Goal: Transaction & Acquisition: Purchase product/service

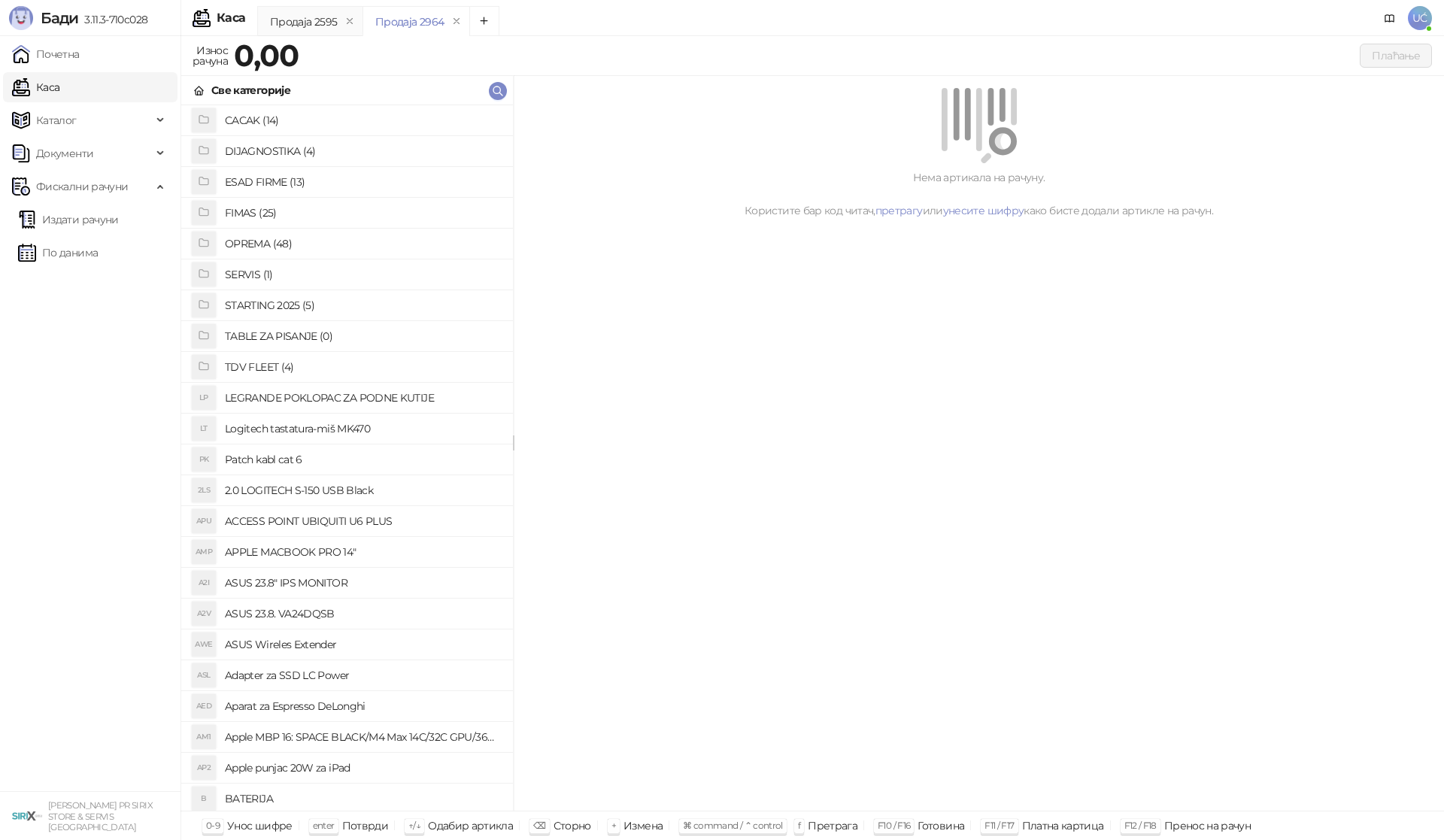
click at [360, 234] on h4 "OPREMA (48)" at bounding box center [362, 244] width 276 height 24
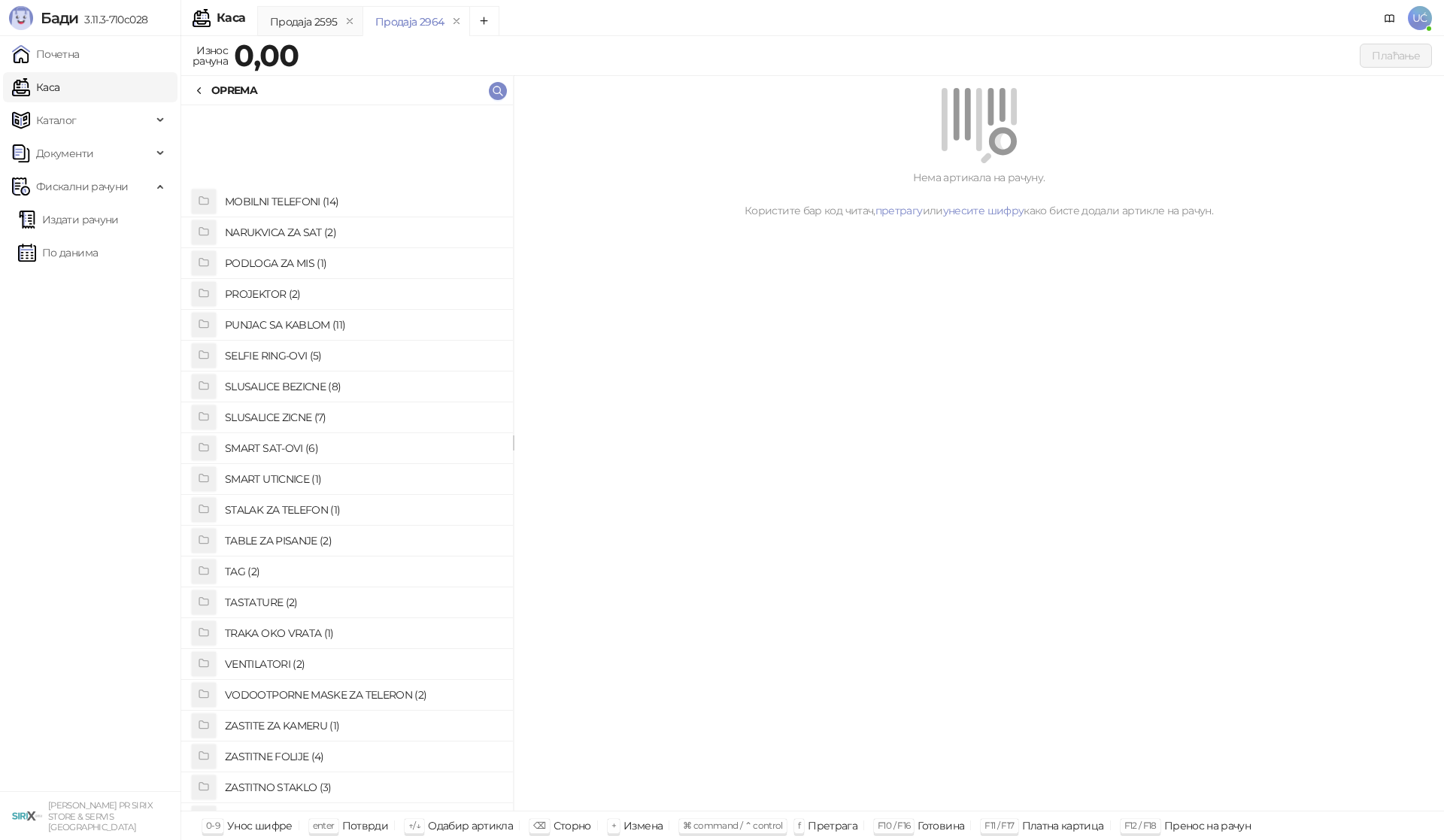
scroll to position [775, 0]
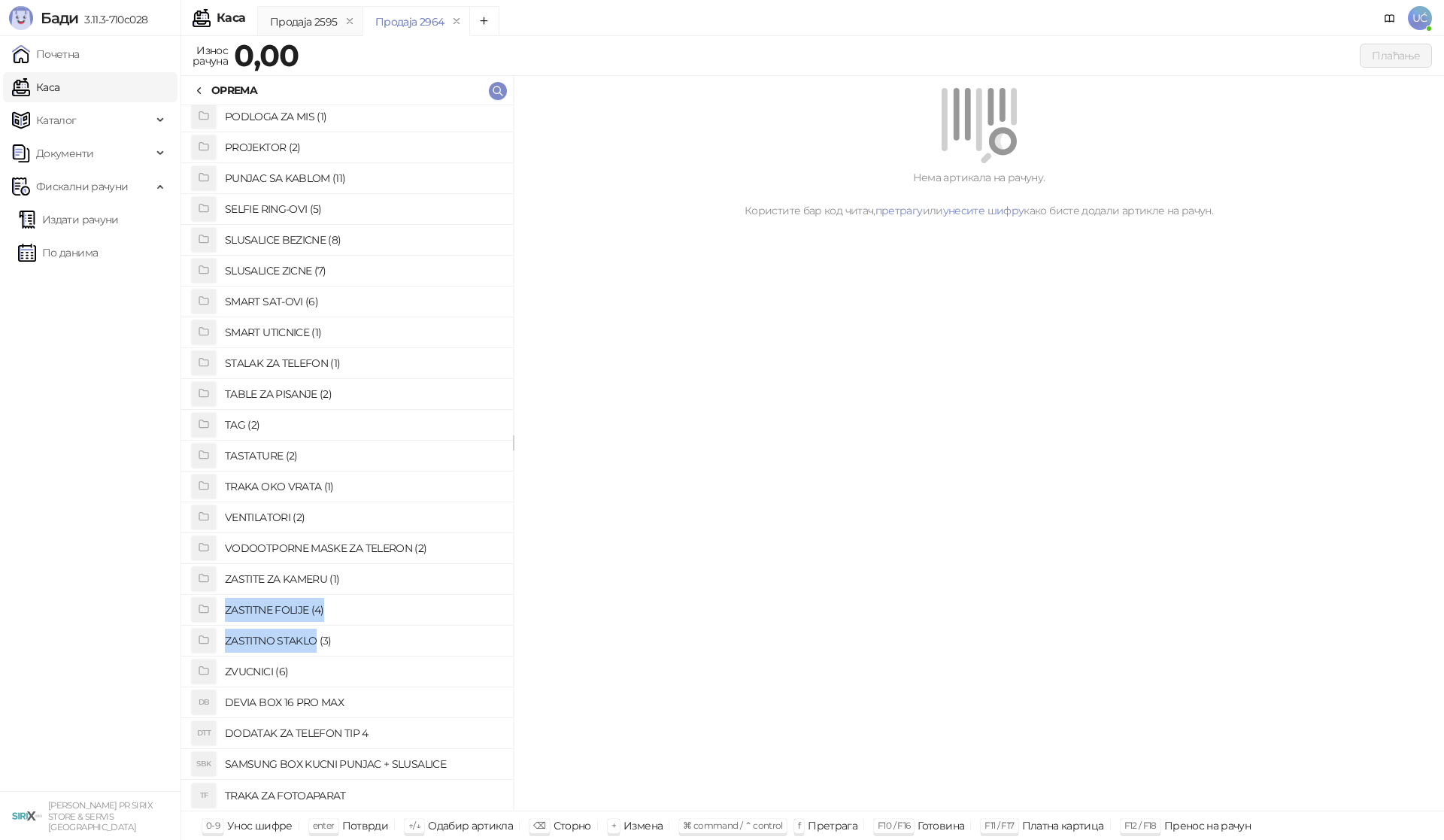
drag, startPoint x: 338, startPoint y: 586, endPoint x: 315, endPoint y: 652, distance: 69.9
click at [315, 652] on div "NARUKVICA ZA SAT (2) PODLOGA ZA MIS (1) PROJEKTOR (2) PUNJAC SA KABLOM (11) SEL…" at bounding box center [347, 70] width 331 height 1480
click at [334, 636] on h4 "ZASTITNO STAKLO (3)" at bounding box center [362, 641] width 276 height 24
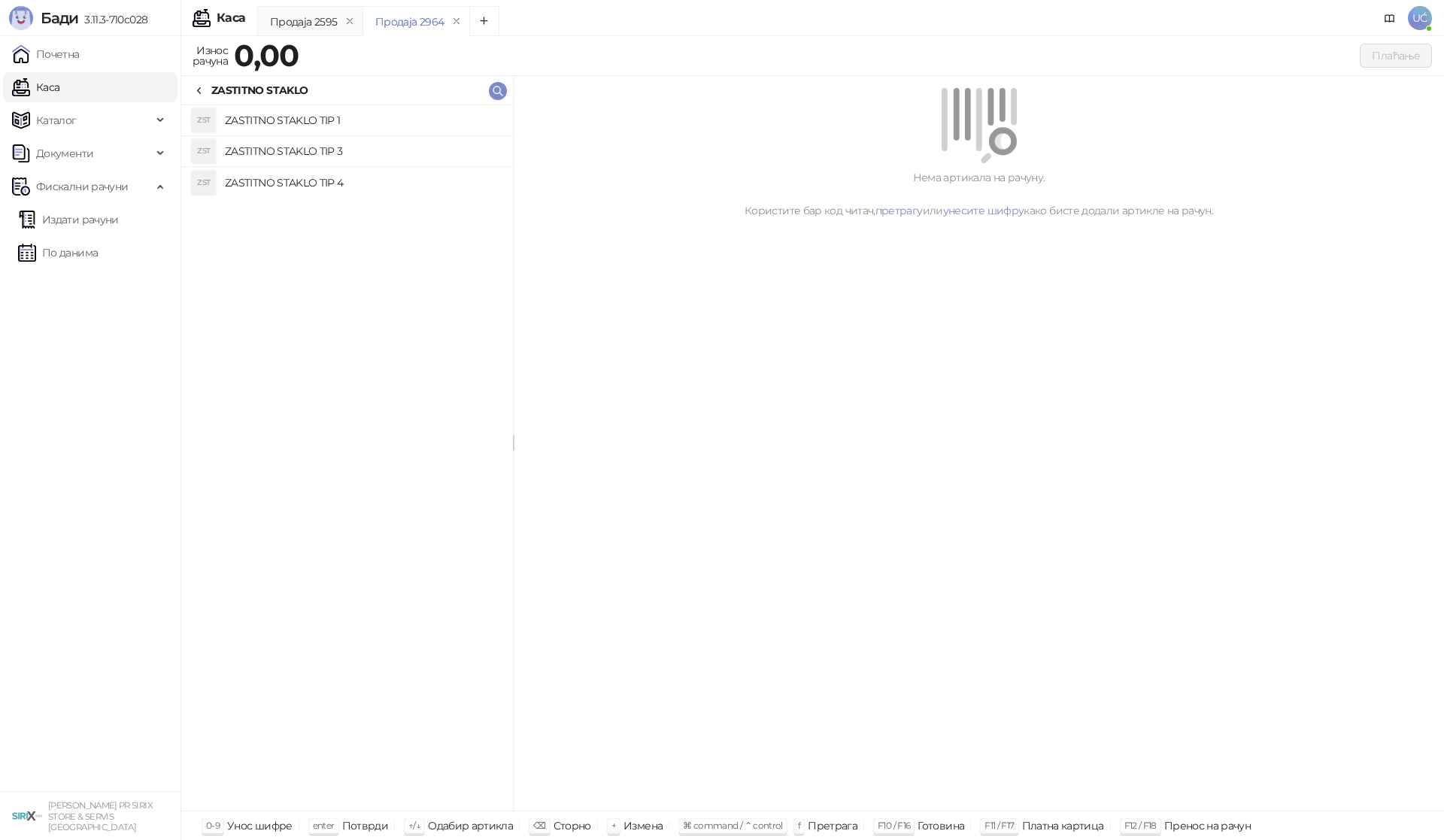
click at [427, 123] on h4 "ZASTITNO STAKLO TIP 1" at bounding box center [362, 120] width 276 height 24
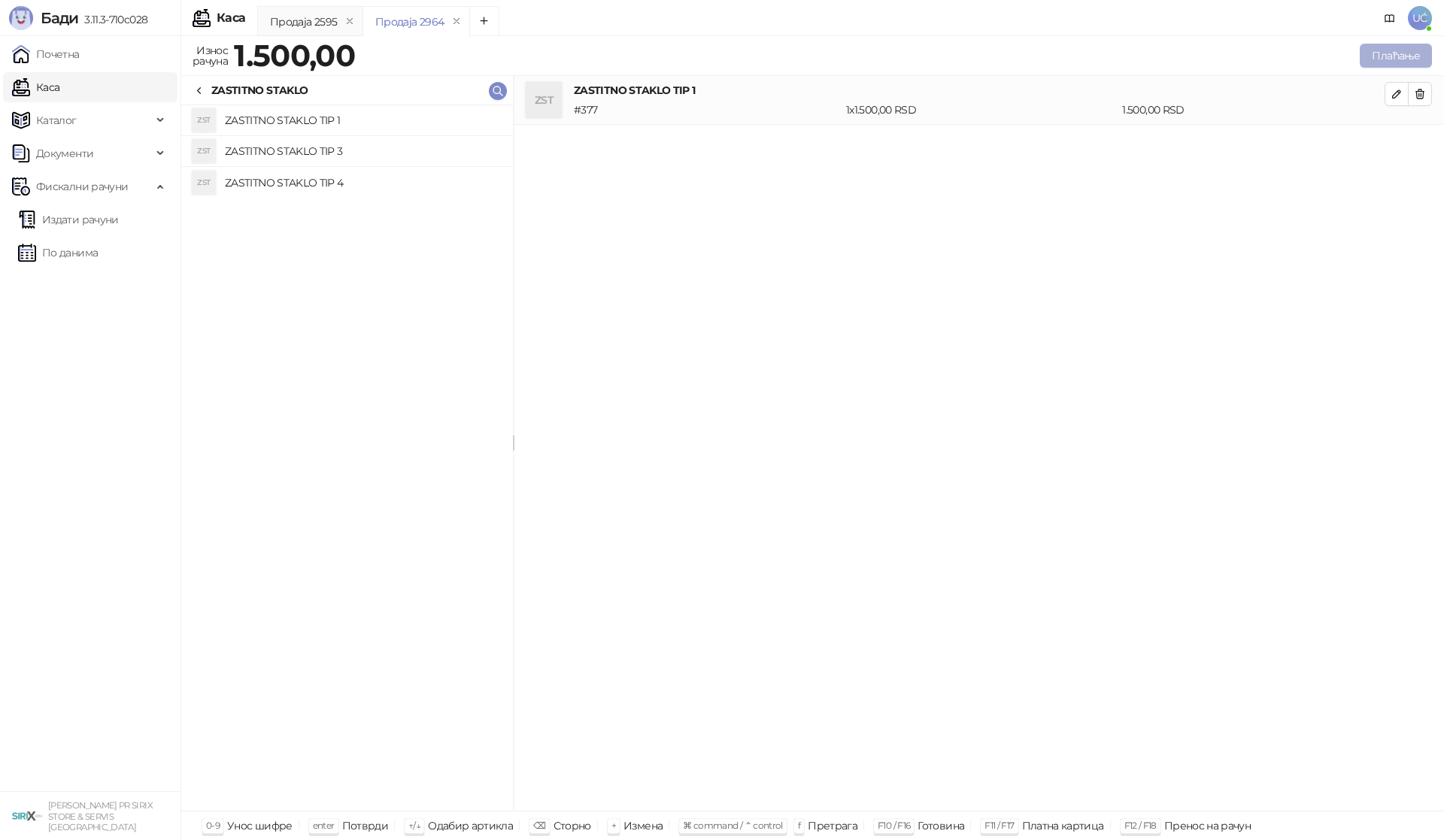
click at [1383, 49] on button "Плаћање" at bounding box center [1395, 56] width 72 height 24
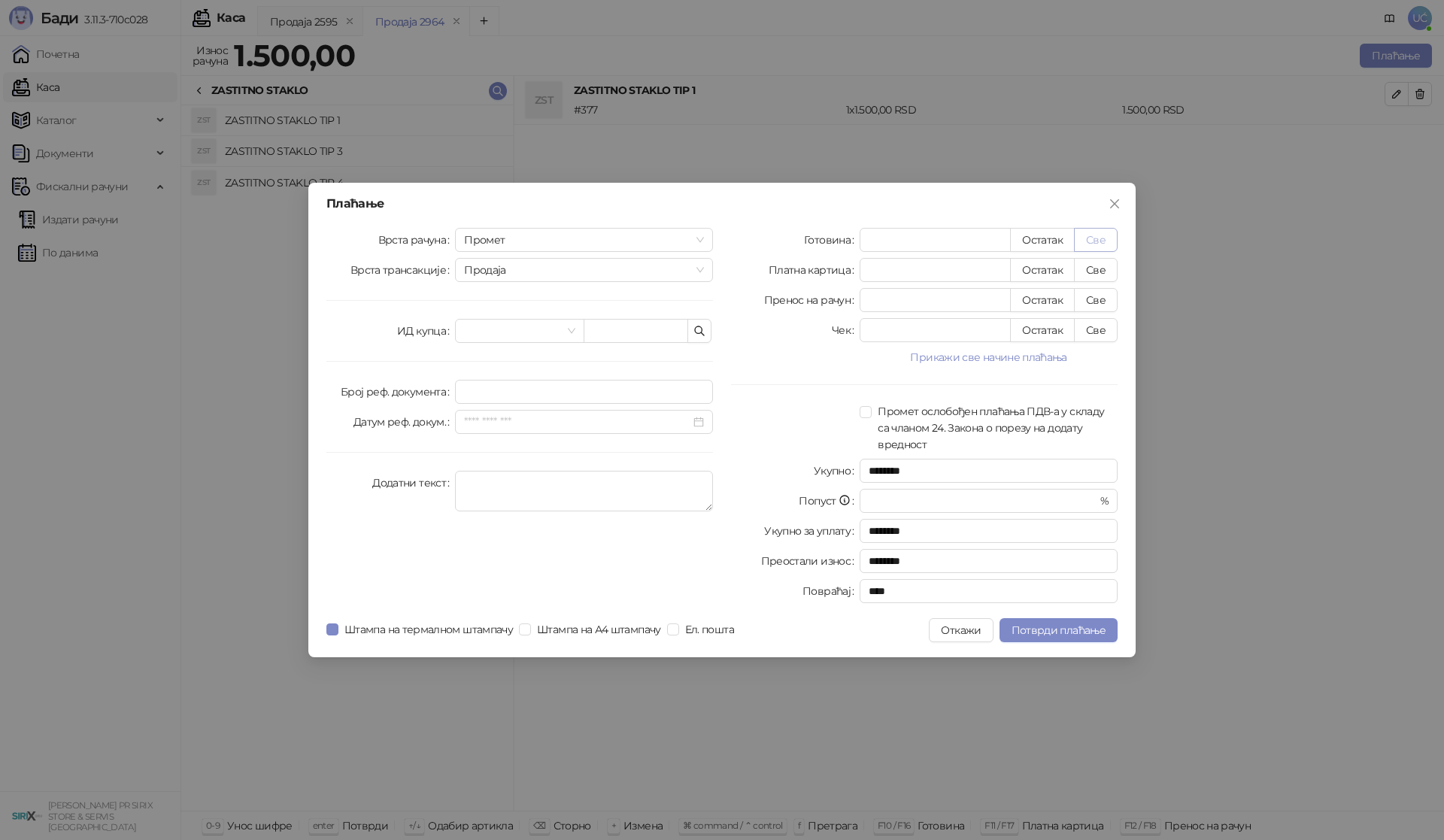
click at [1097, 234] on button "Све" at bounding box center [1096, 240] width 44 height 24
type input "****"
click at [1049, 638] on button "Потврди плаћање" at bounding box center [1058, 631] width 118 height 24
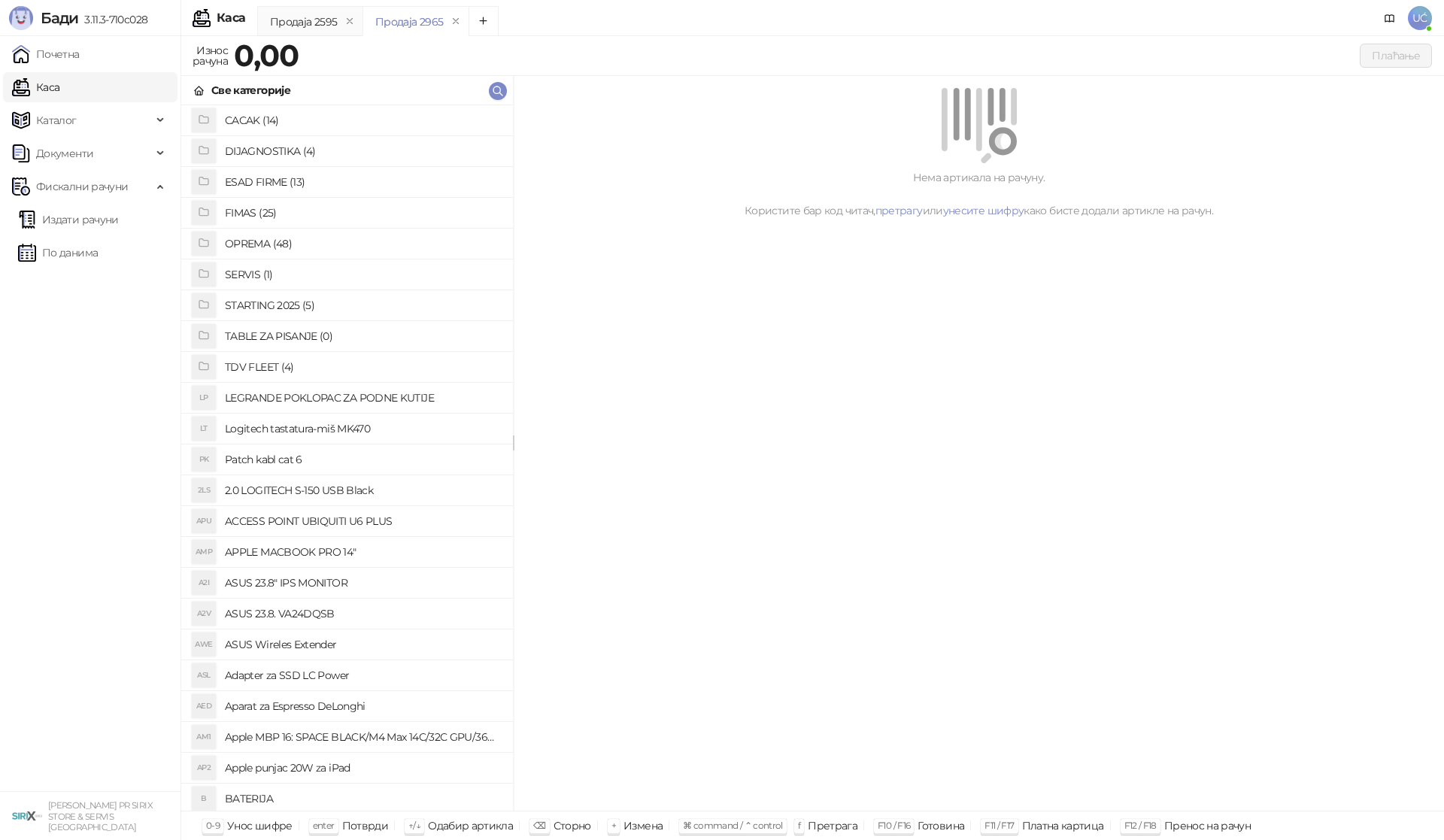
click at [296, 252] on h4 "OPREMA (48)" at bounding box center [362, 244] width 276 height 24
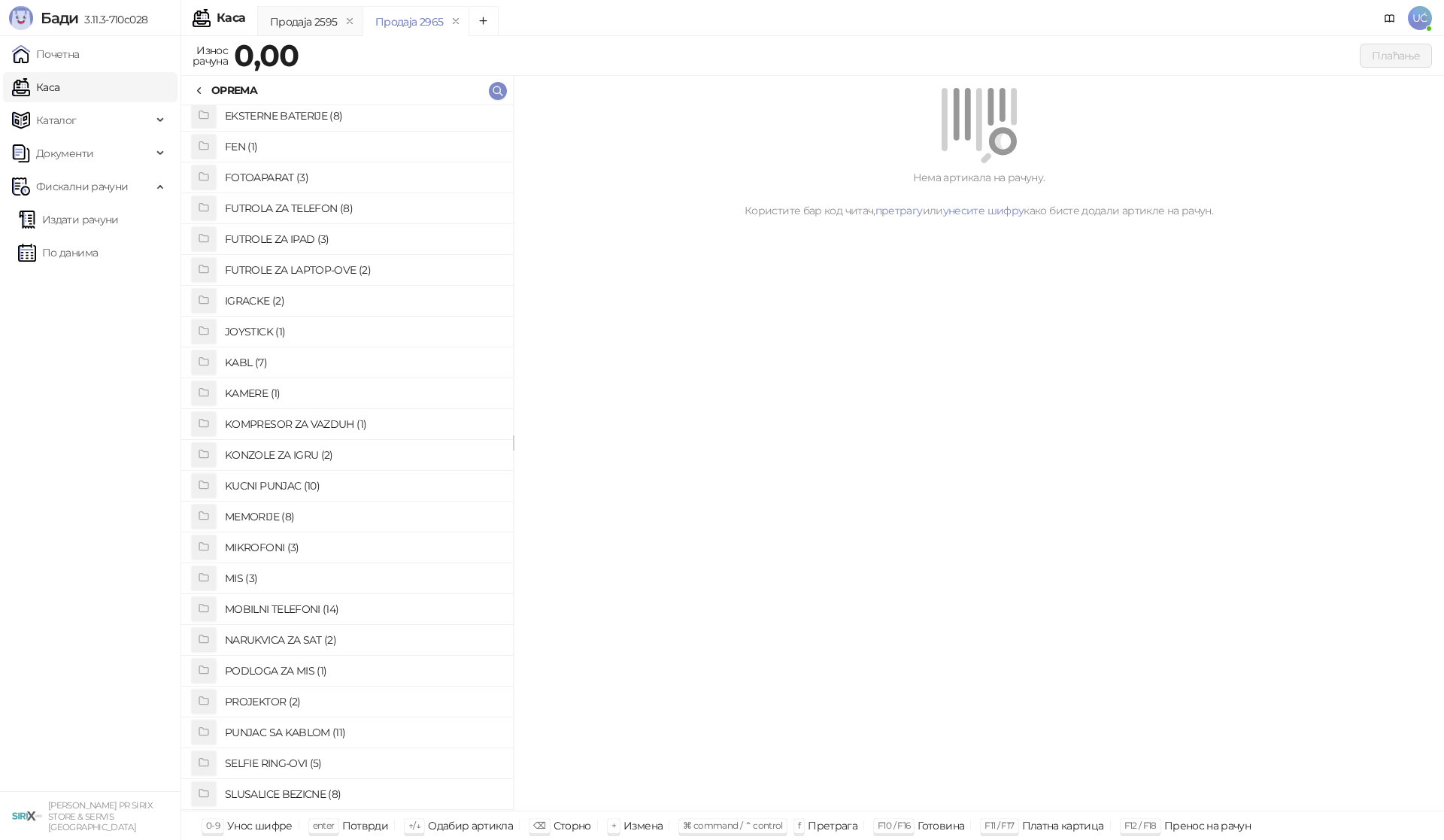
scroll to position [226, 0]
click at [326, 716] on h4 "PUNJAC SA KABLOM (11)" at bounding box center [362, 728] width 276 height 24
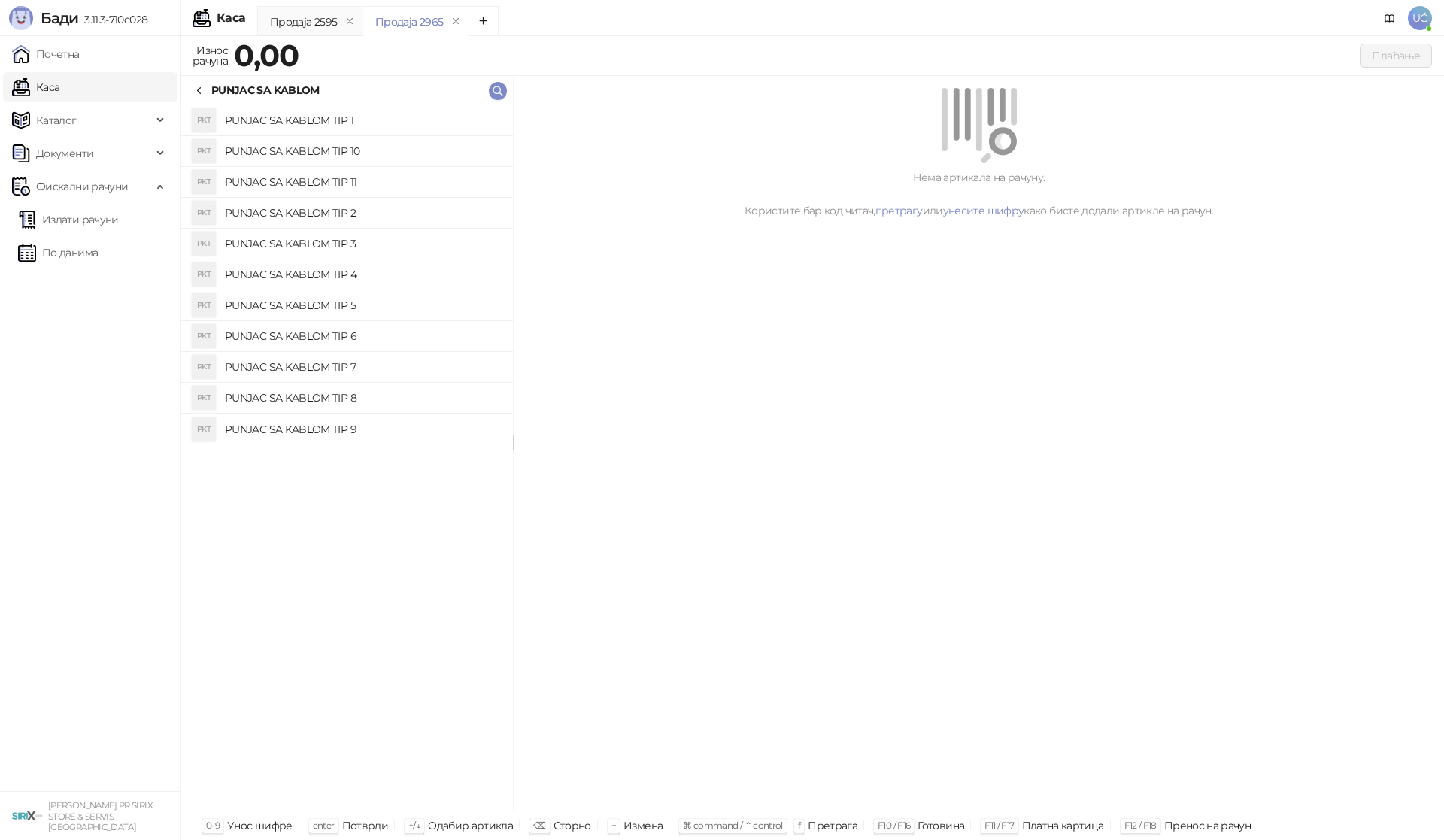
click at [365, 241] on h4 "PUNJAC SA KABLOM TIP 3" at bounding box center [362, 244] width 276 height 24
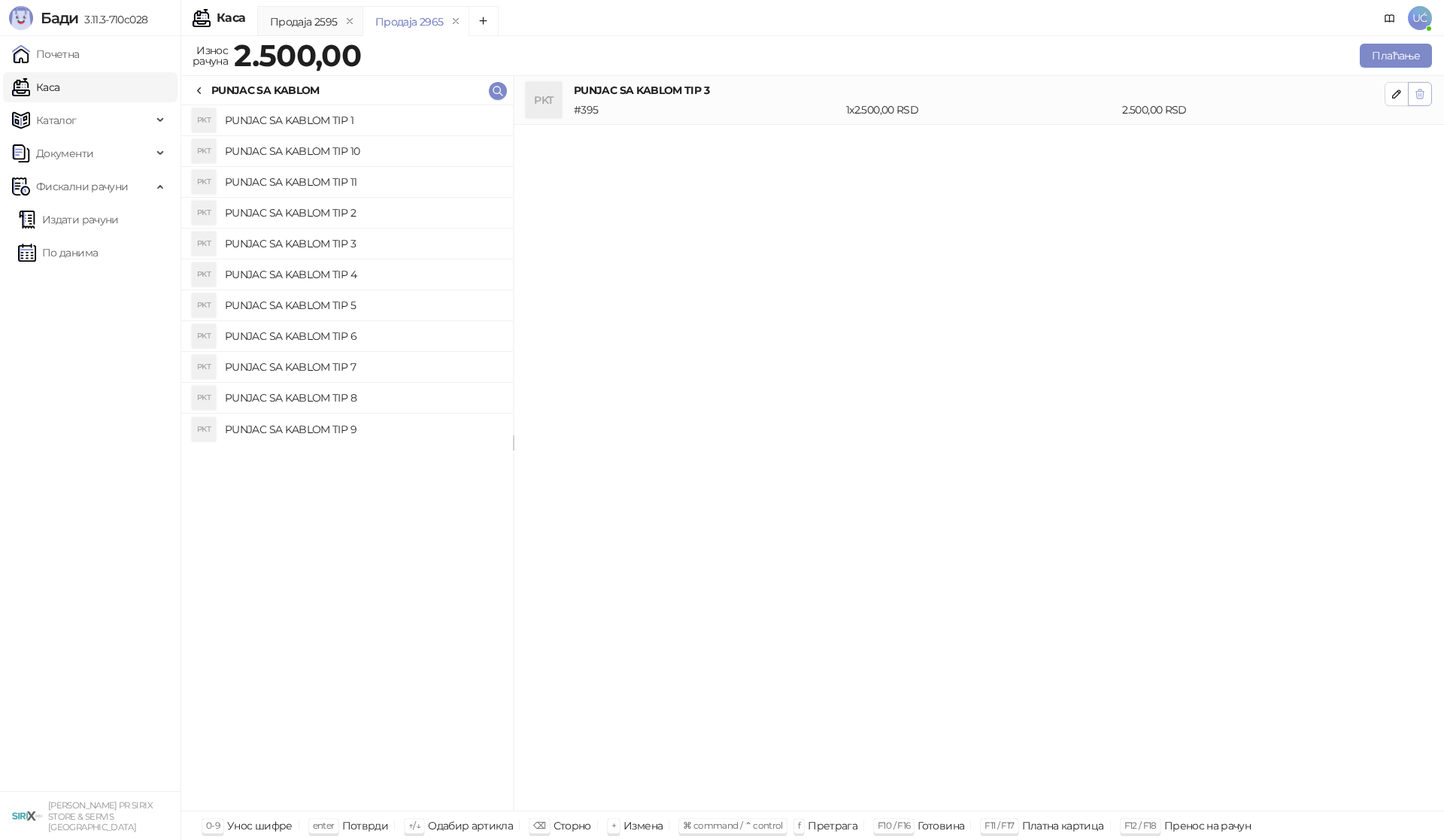
click at [1423, 99] on button "button" at bounding box center [1420, 94] width 24 height 24
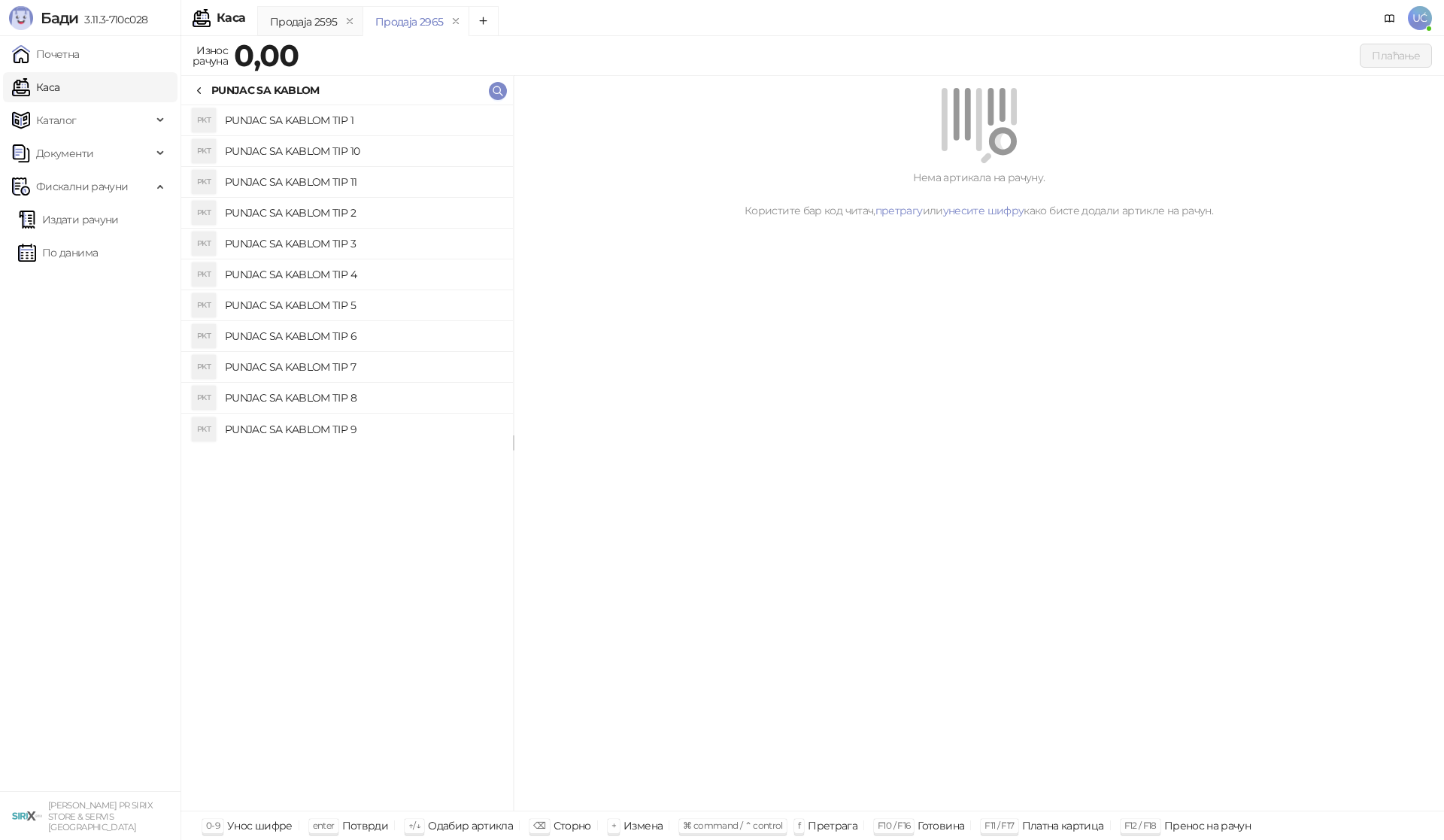
click at [340, 264] on h4 "PUNJAC SA KABLOM TIP 4" at bounding box center [362, 275] width 276 height 24
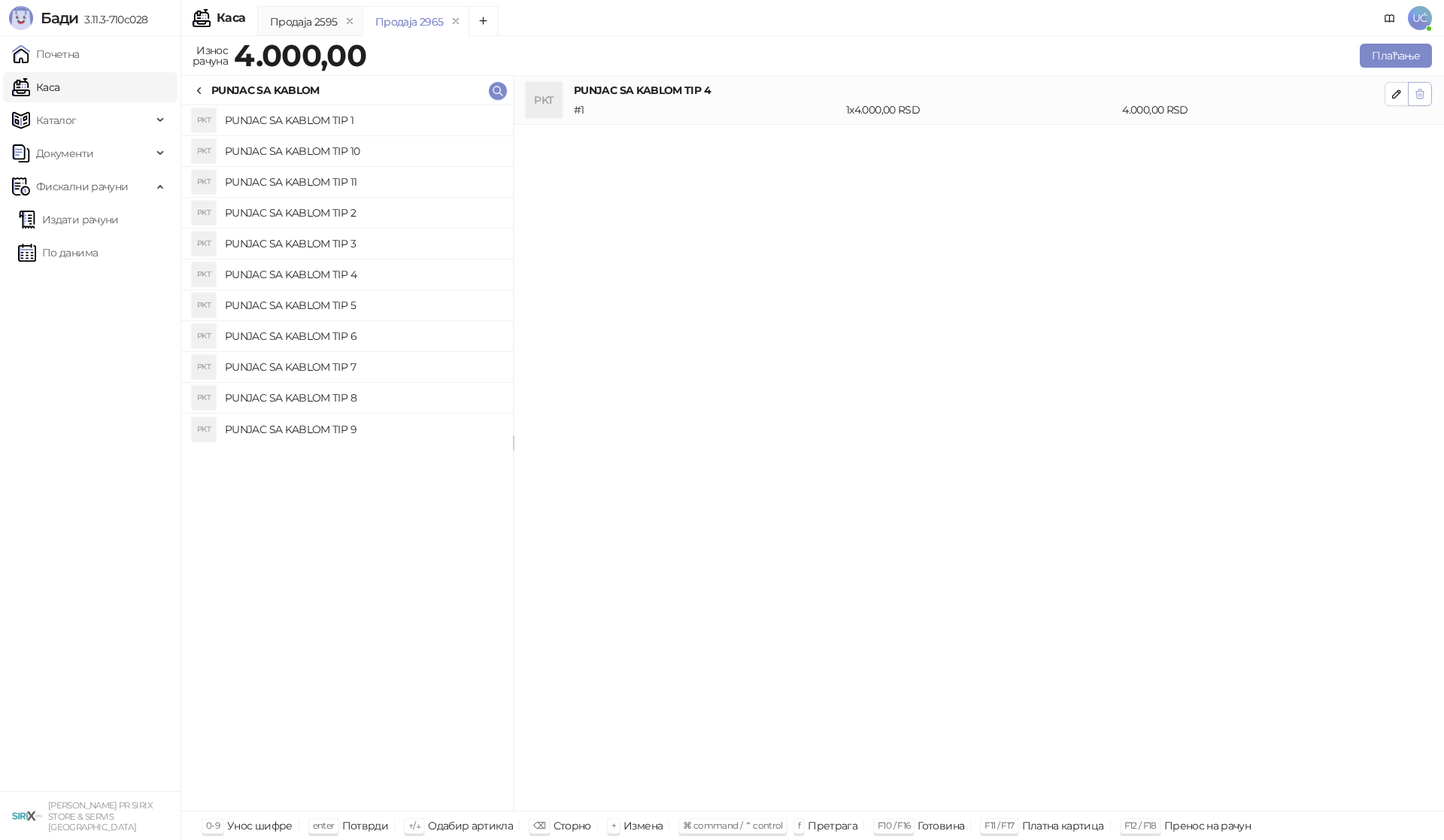
click at [1423, 95] on icon "button" at bounding box center [1421, 94] width 8 height 9
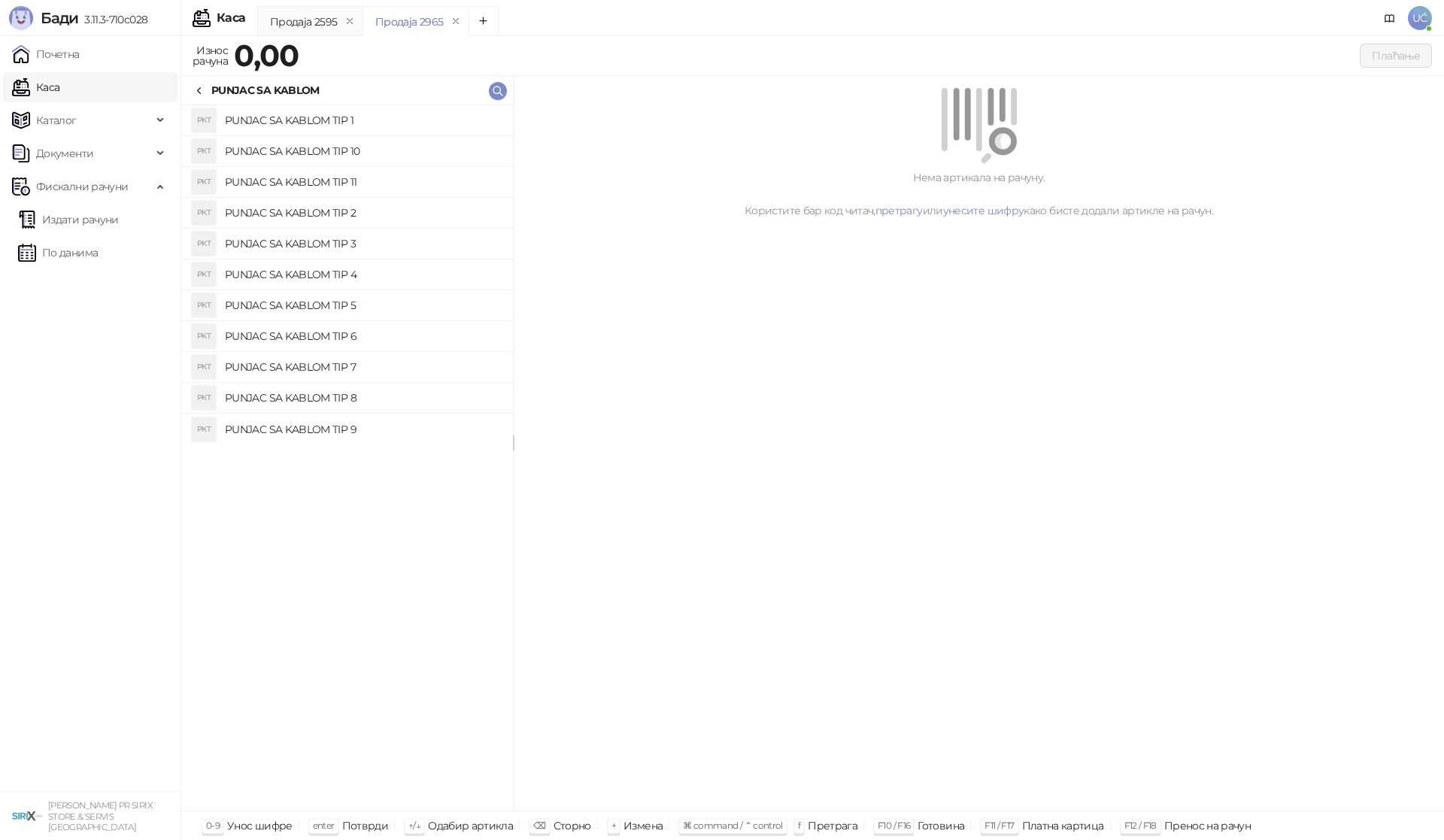
click at [391, 270] on h4 "PUNJAC SA KABLOM TIP 4" at bounding box center [362, 275] width 276 height 24
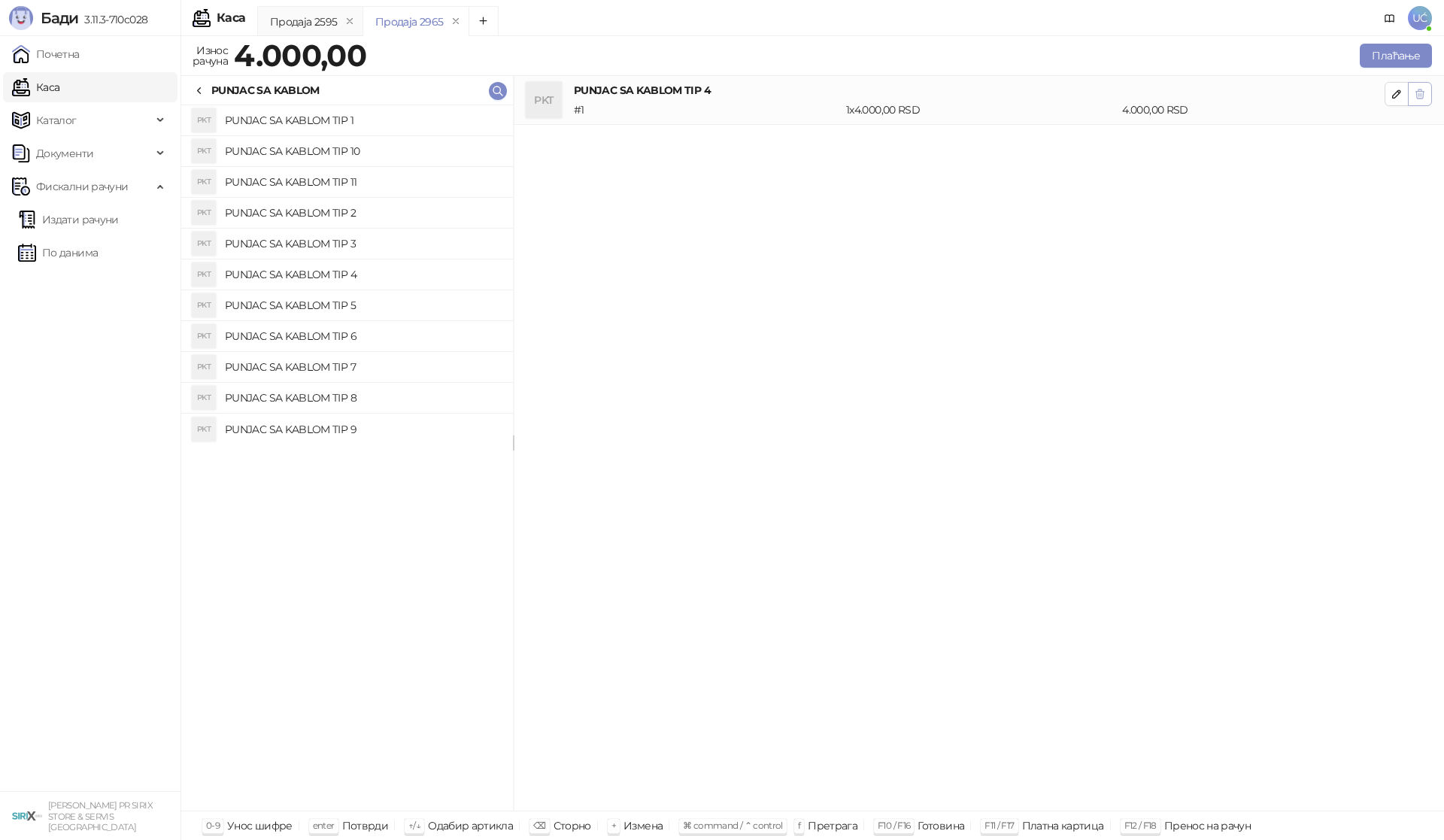
click at [1428, 91] on button "button" at bounding box center [1420, 94] width 24 height 24
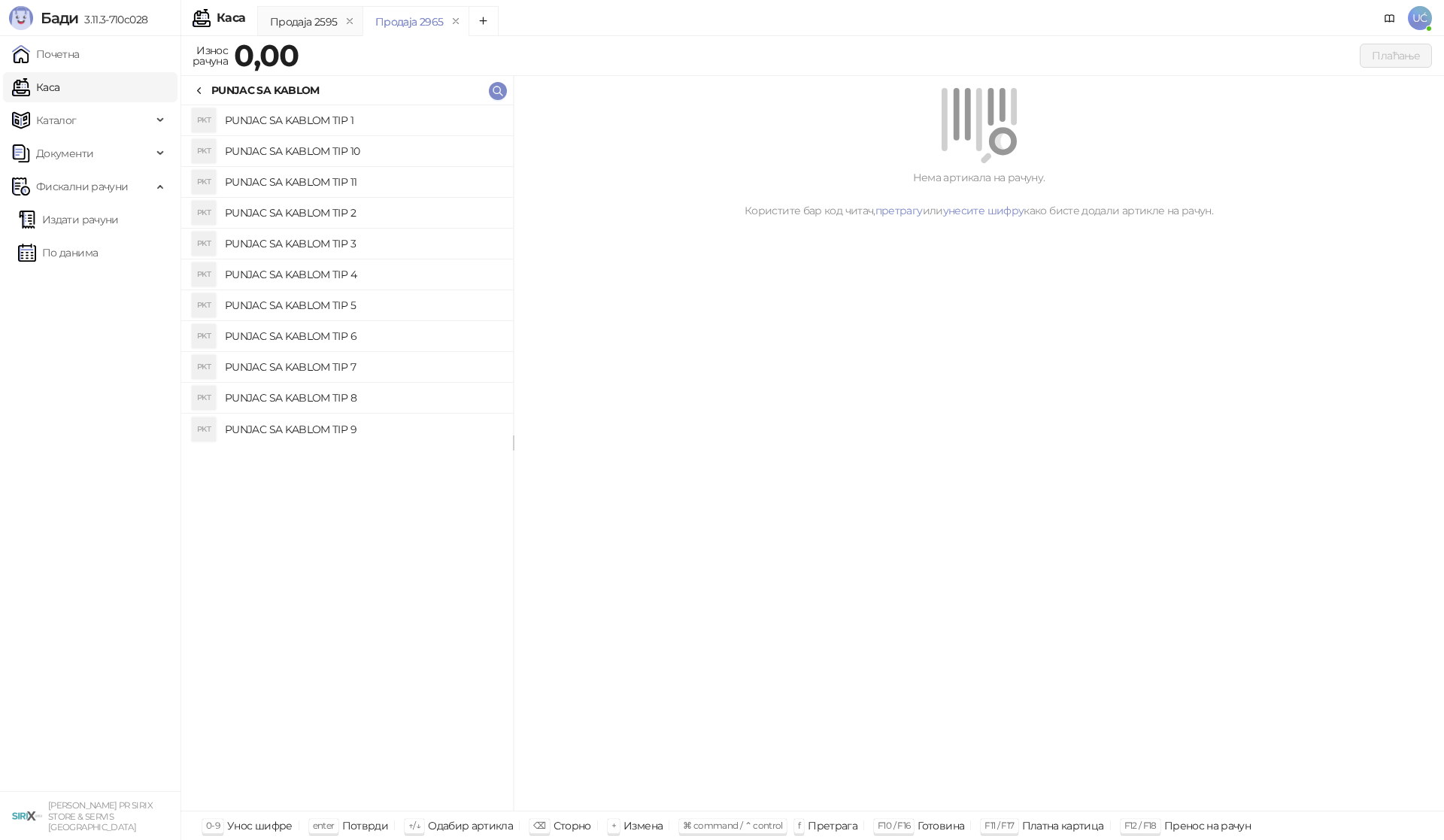
click at [378, 243] on h4 "PUNJAC SA KABLOM TIP 3" at bounding box center [362, 244] width 276 height 24
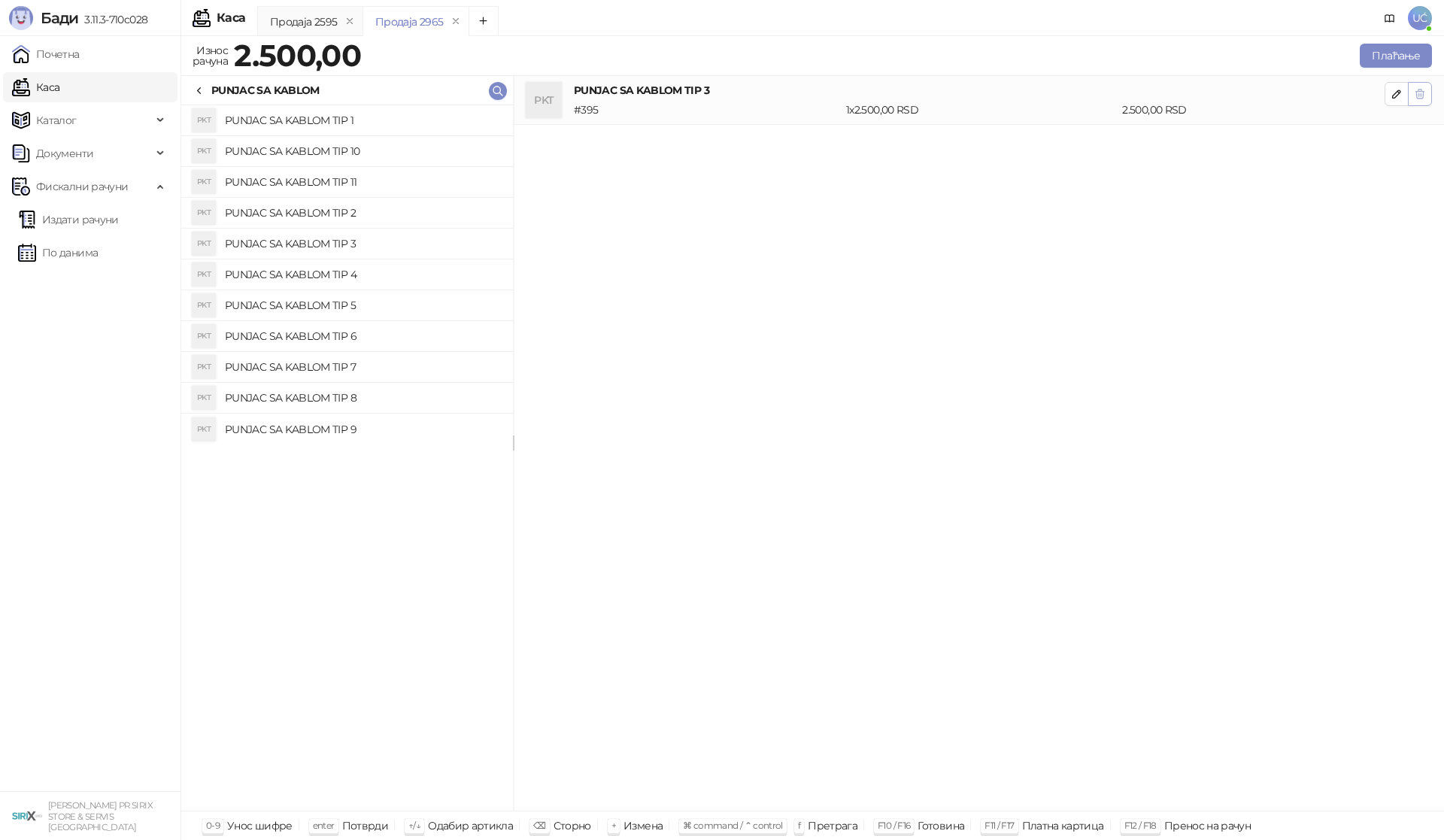
click at [1421, 87] on span "button" at bounding box center [1420, 94] width 12 height 15
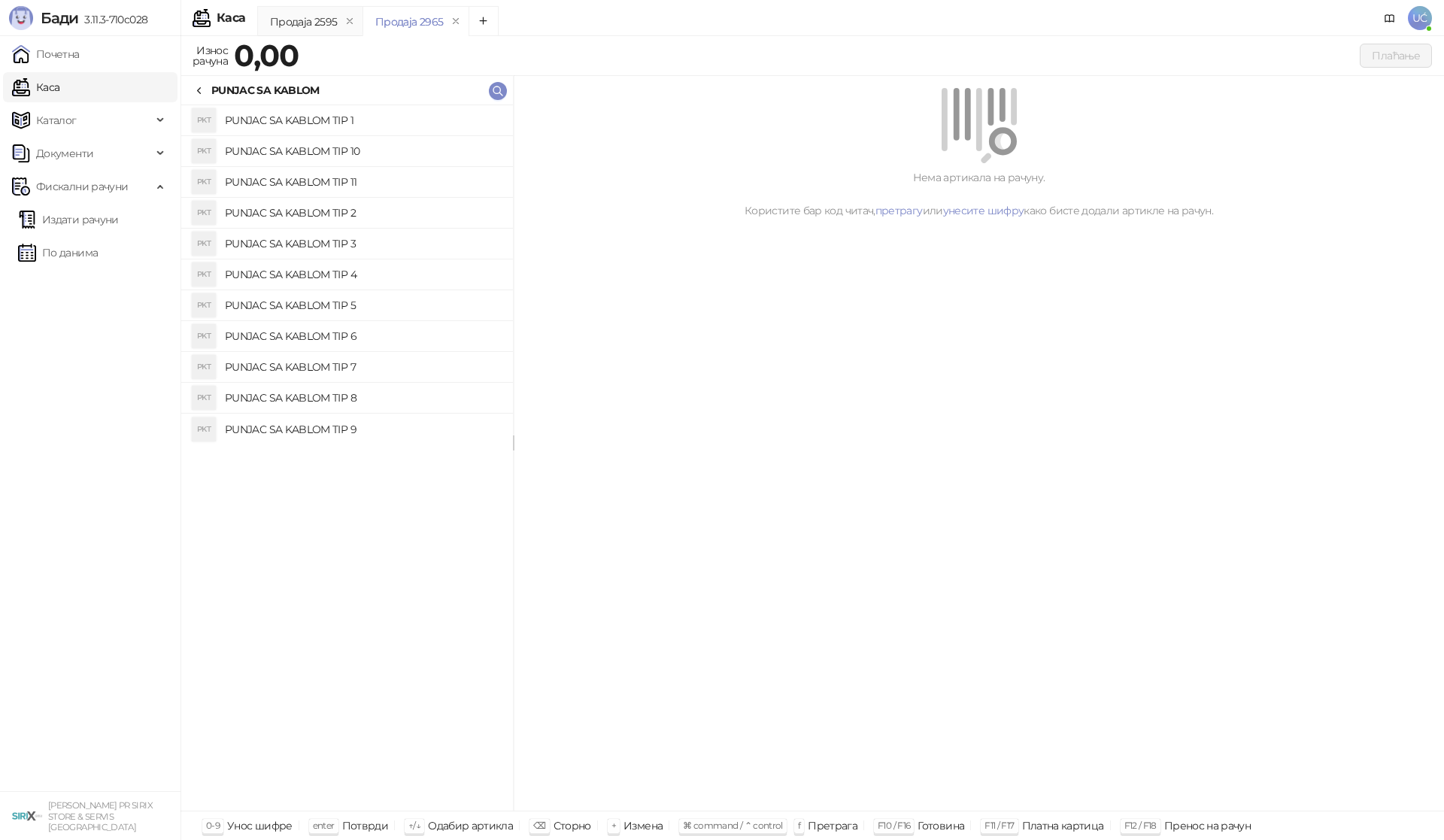
click at [387, 307] on h4 "PUNJAC SA KABLOM TIP 5" at bounding box center [362, 306] width 276 height 24
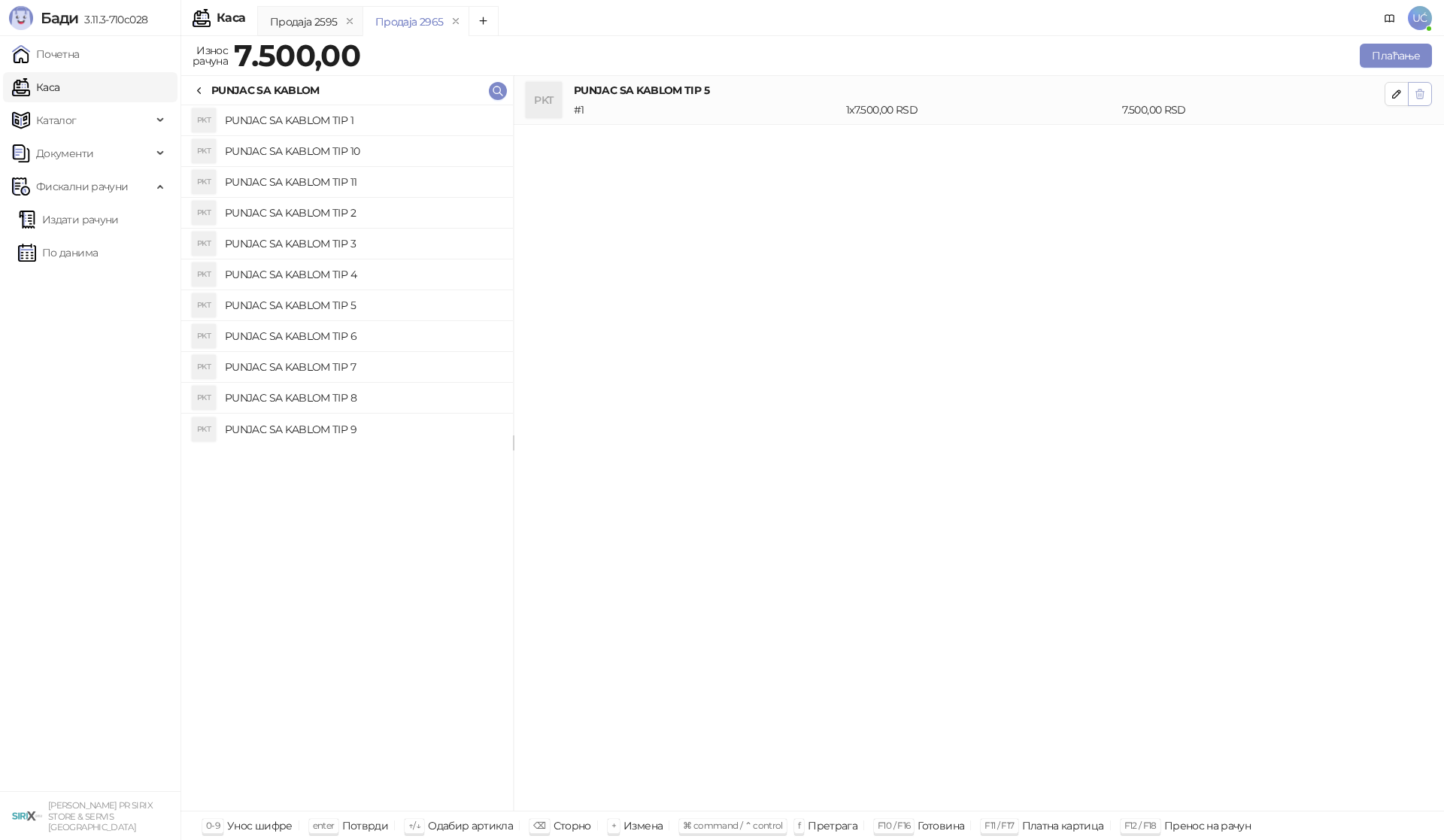
click at [1423, 98] on button "button" at bounding box center [1420, 94] width 24 height 24
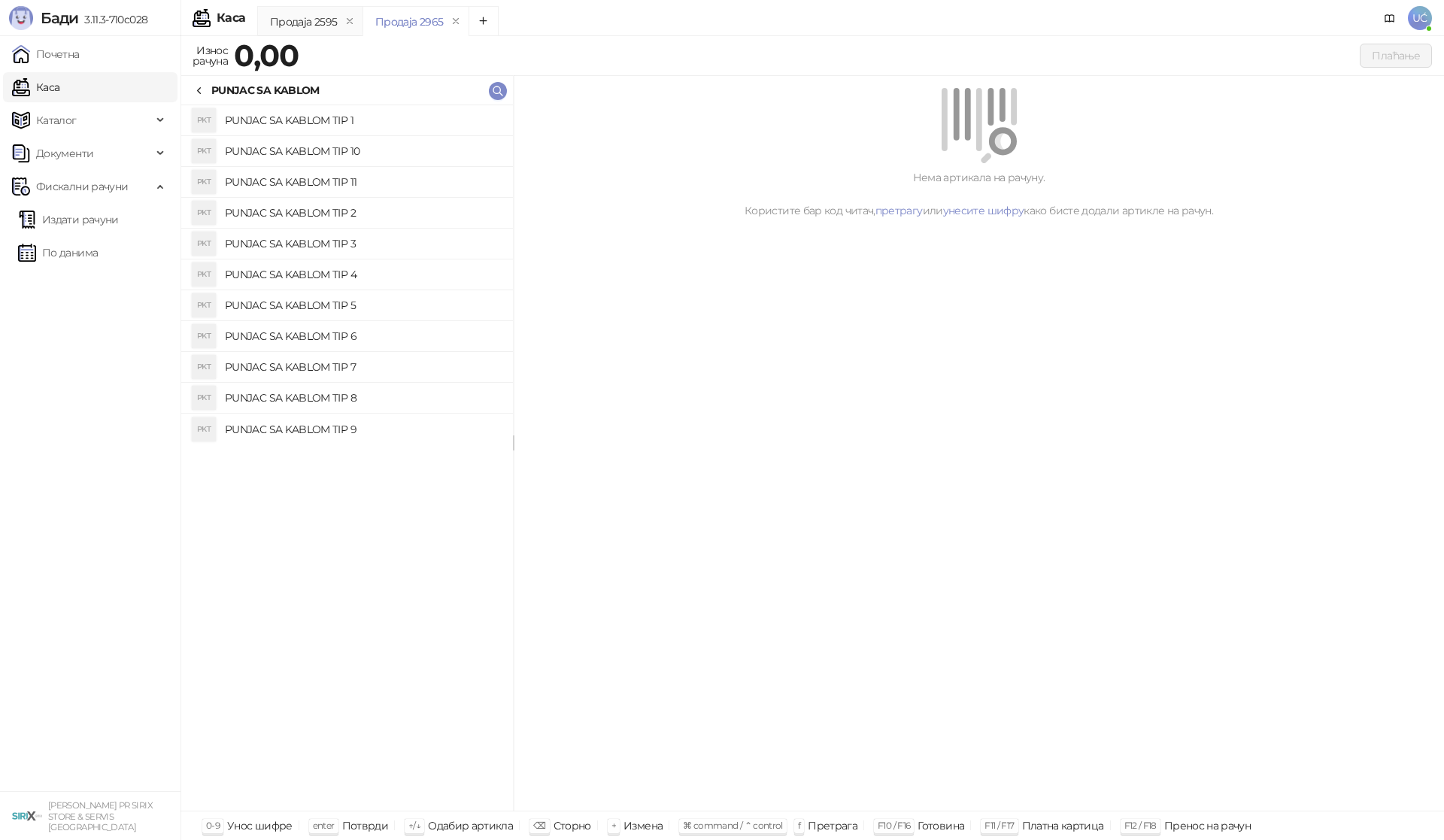
click at [407, 217] on h4 "PUNJAC SA KABLOM TIP 2" at bounding box center [362, 213] width 276 height 24
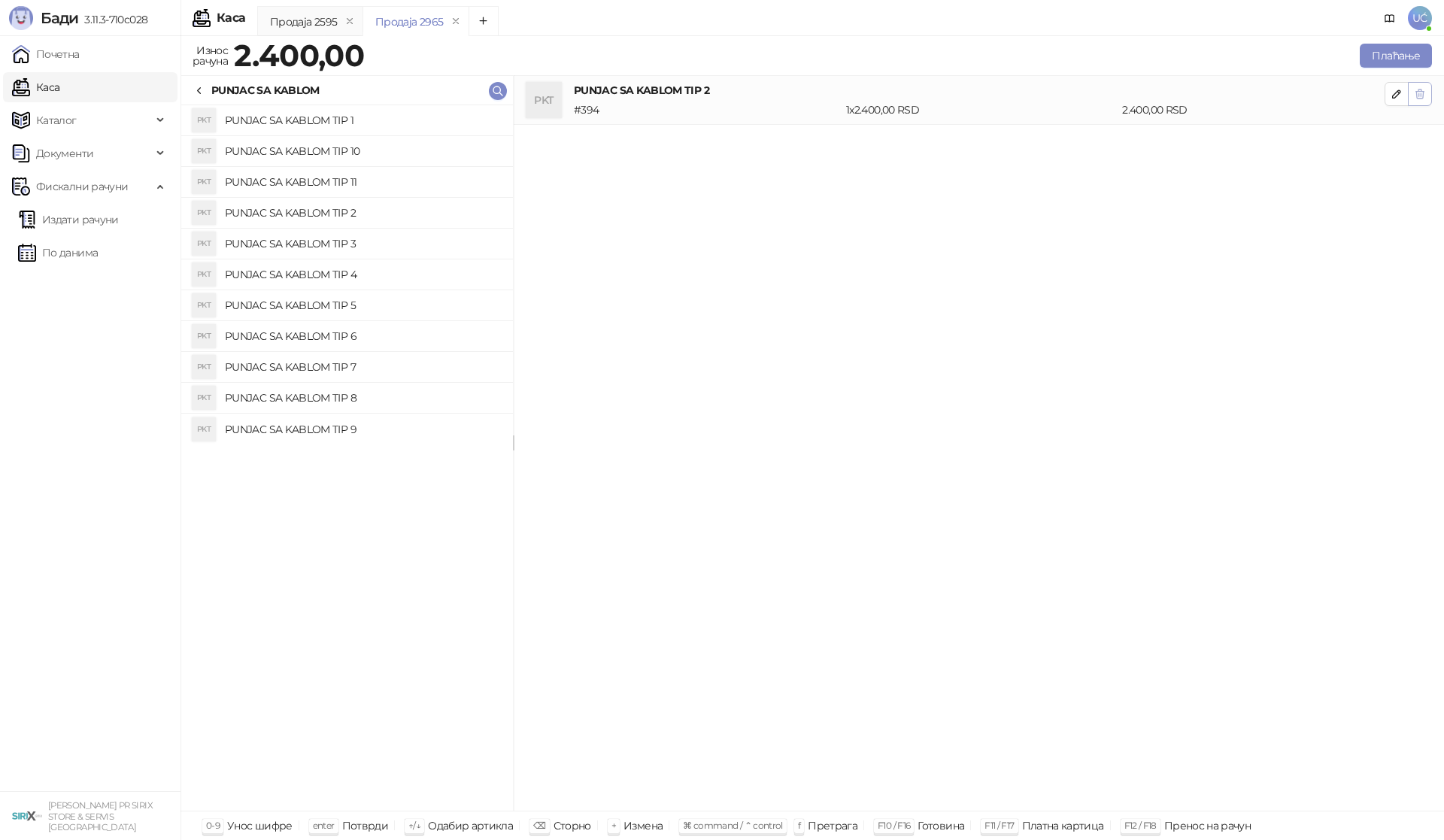
click at [1416, 87] on span "button" at bounding box center [1420, 94] width 12 height 15
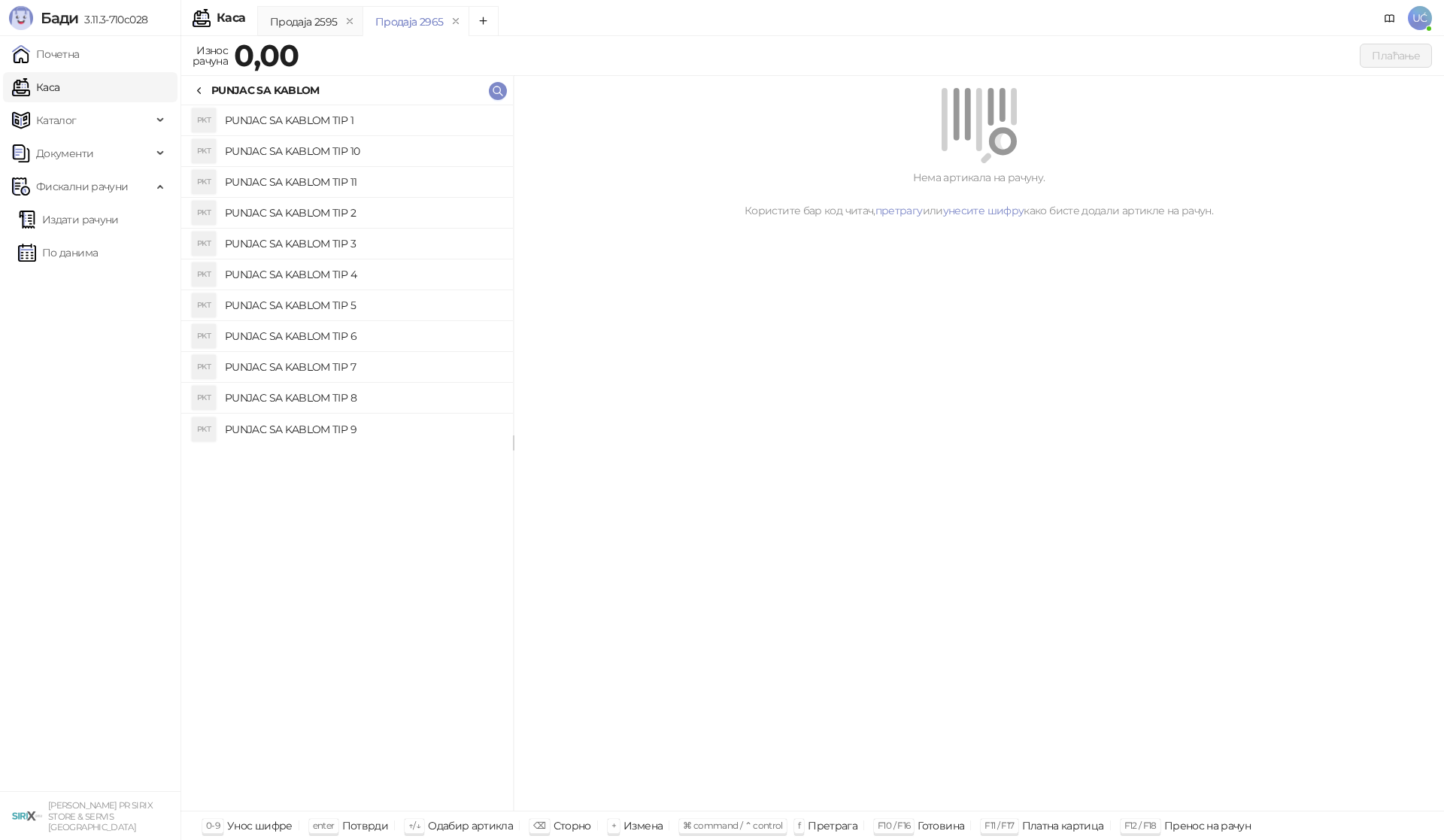
click at [337, 124] on h4 "PUNJAC SA KABLOM TIP 1" at bounding box center [362, 120] width 276 height 24
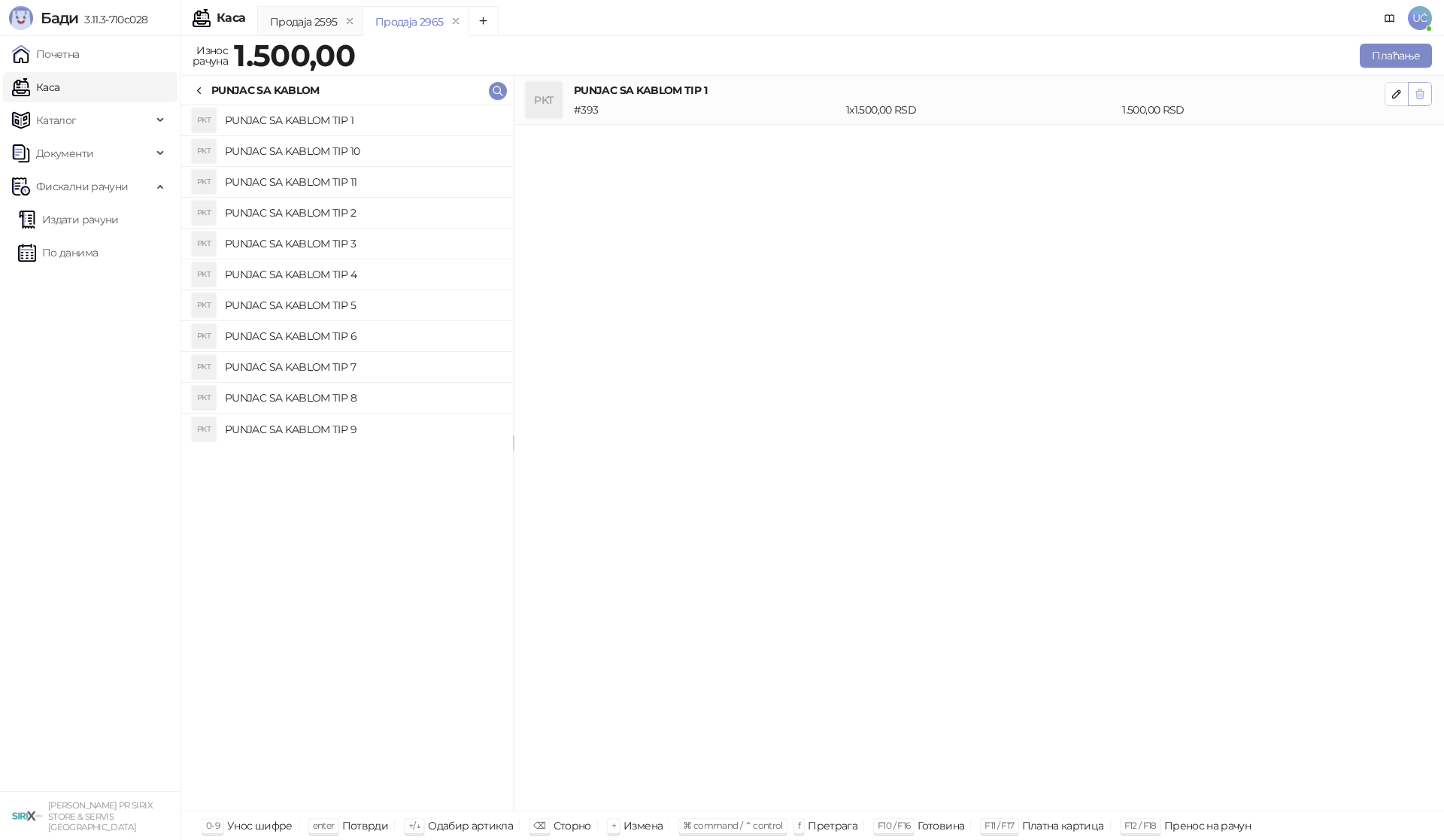
click at [1421, 96] on icon "button" at bounding box center [1420, 94] width 12 height 12
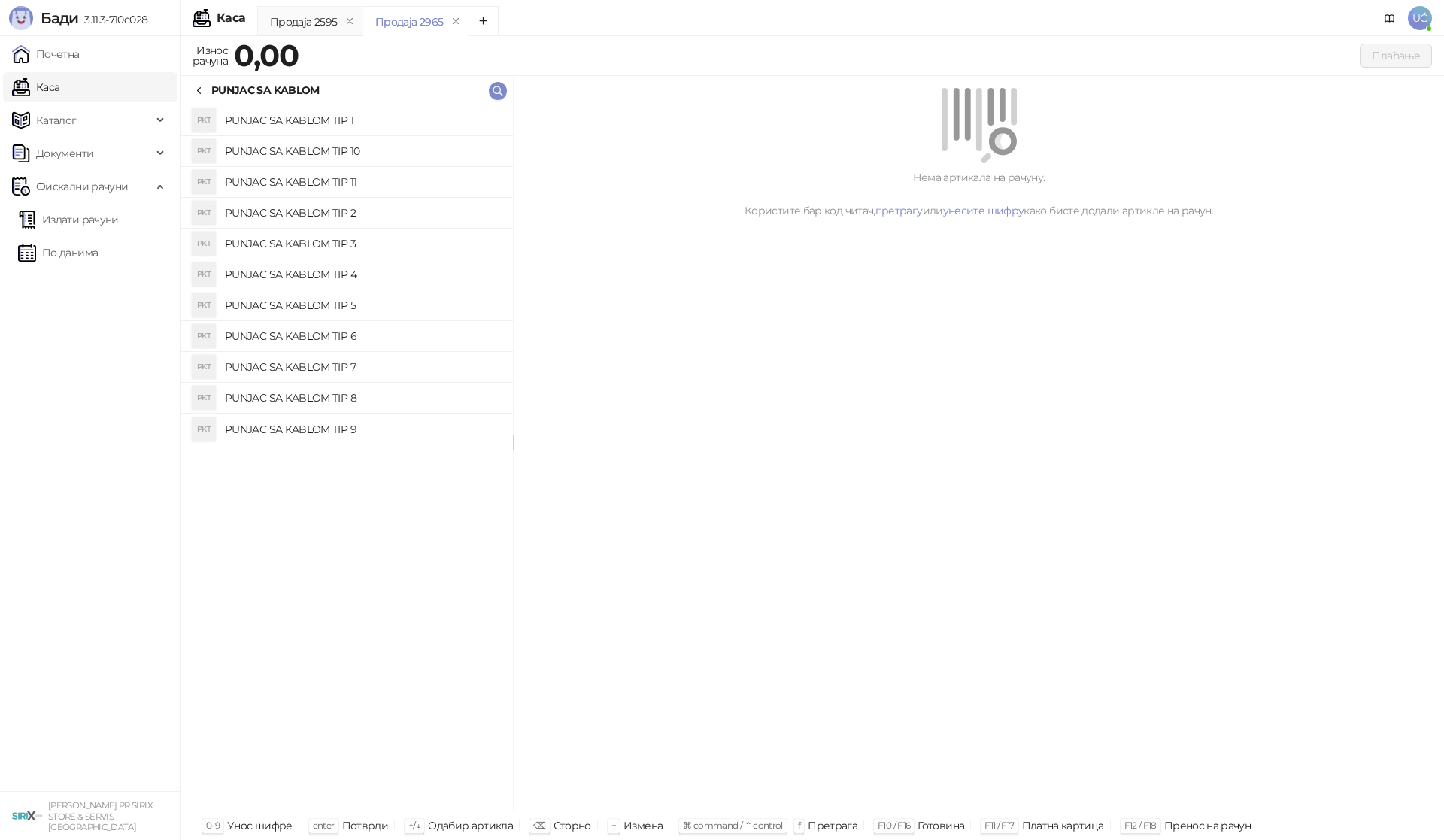
click at [357, 336] on h4 "PUNJAC SA KABLOM TIP 6" at bounding box center [362, 336] width 276 height 24
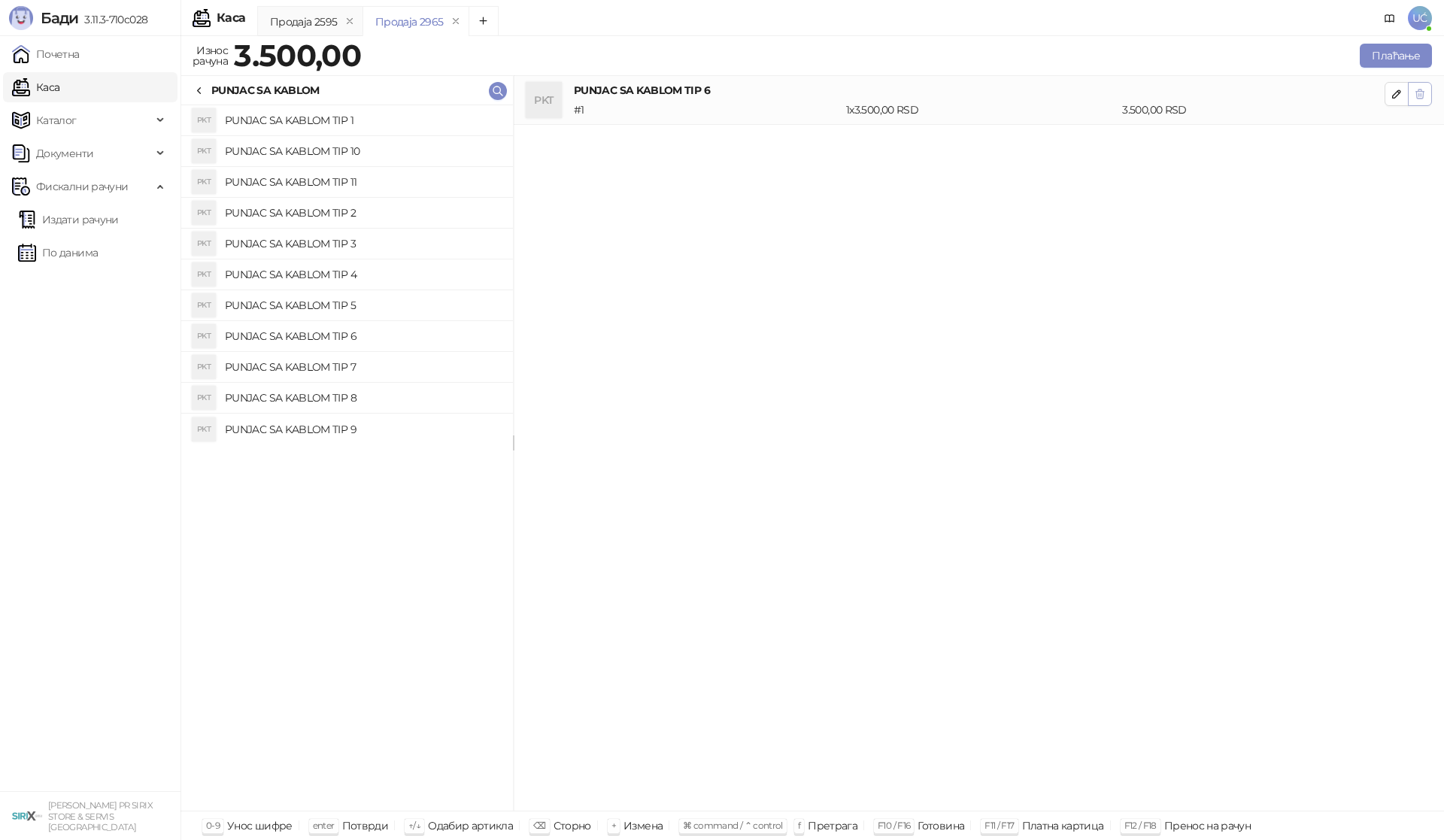
click at [1420, 98] on icon "button" at bounding box center [1420, 94] width 12 height 12
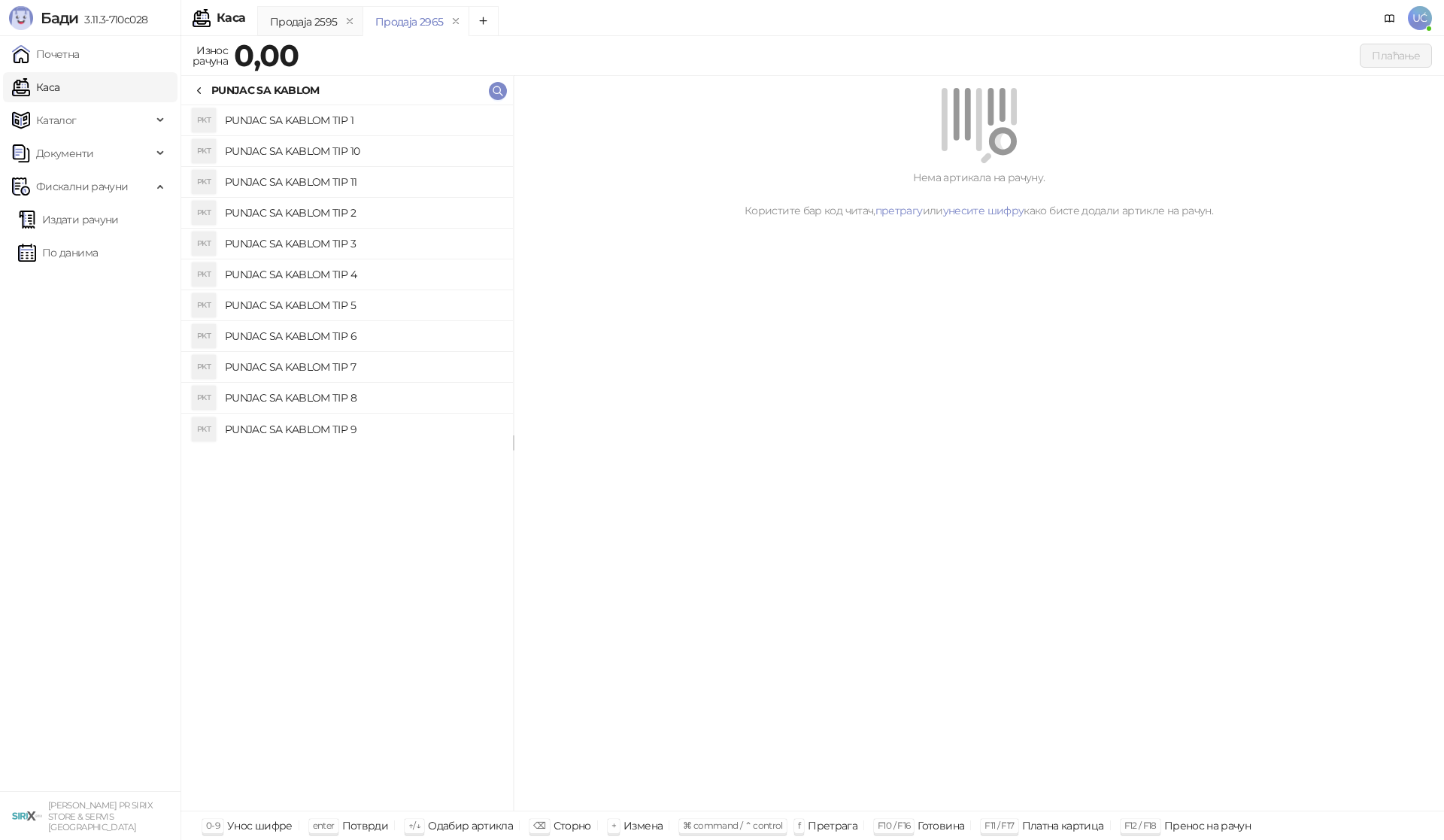
click at [392, 374] on h4 "PUNJAC SA KABLOM TIP 7" at bounding box center [362, 367] width 276 height 24
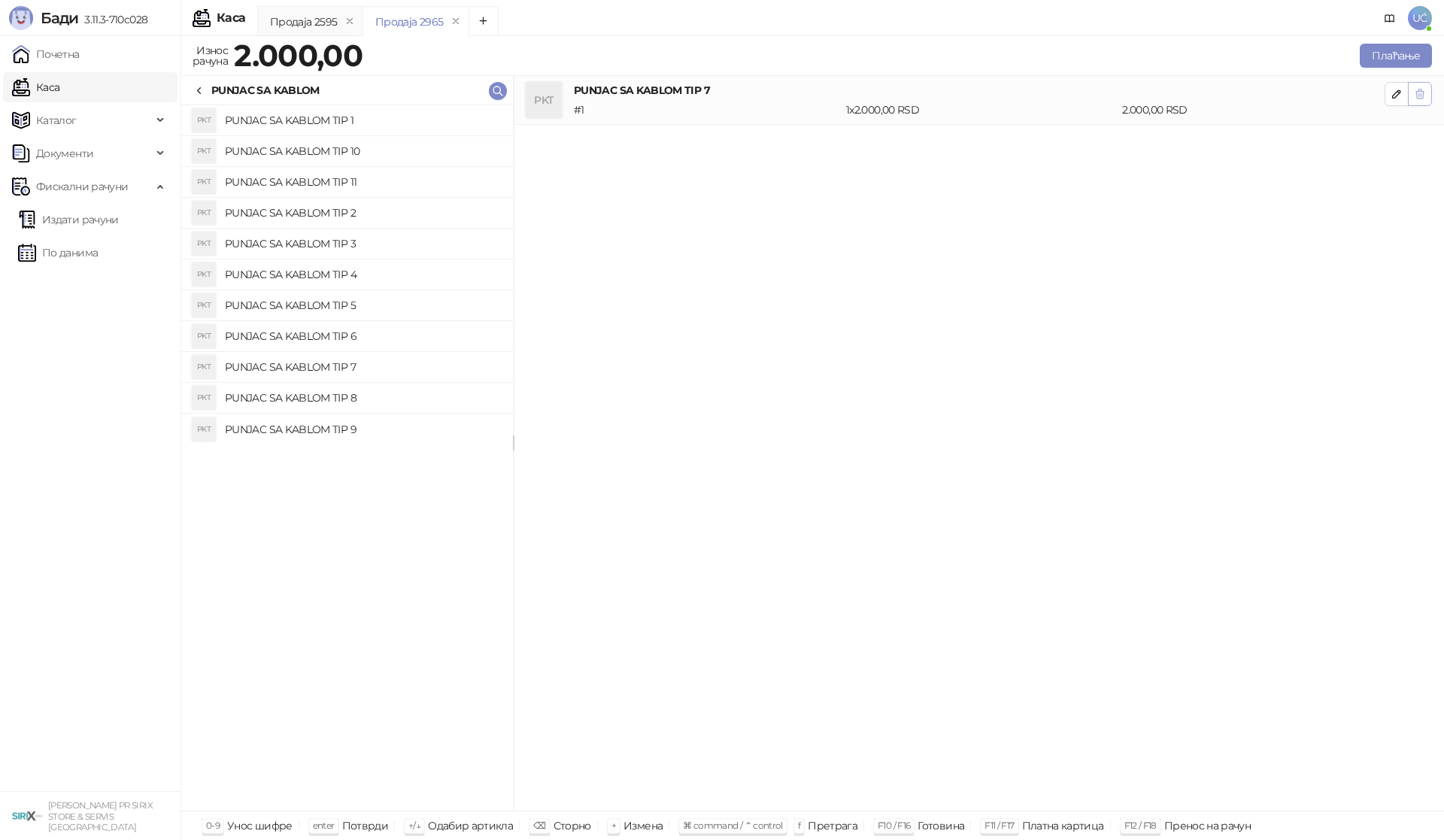
click at [1424, 99] on icon "button" at bounding box center [1420, 94] width 12 height 12
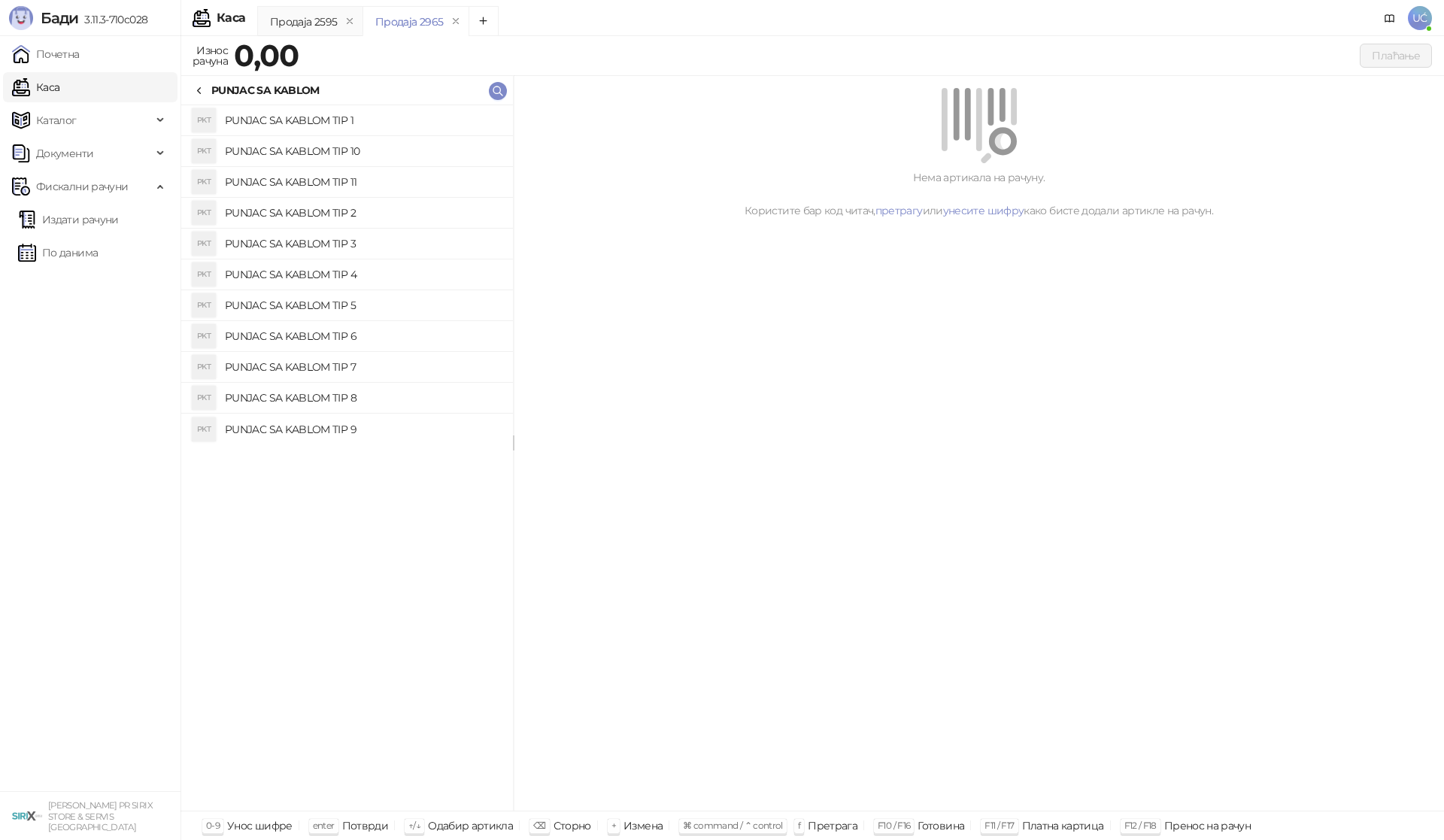
click at [395, 415] on li "PKT PUNJAC SA KABLOM TIP 9" at bounding box center [347, 429] width 331 height 31
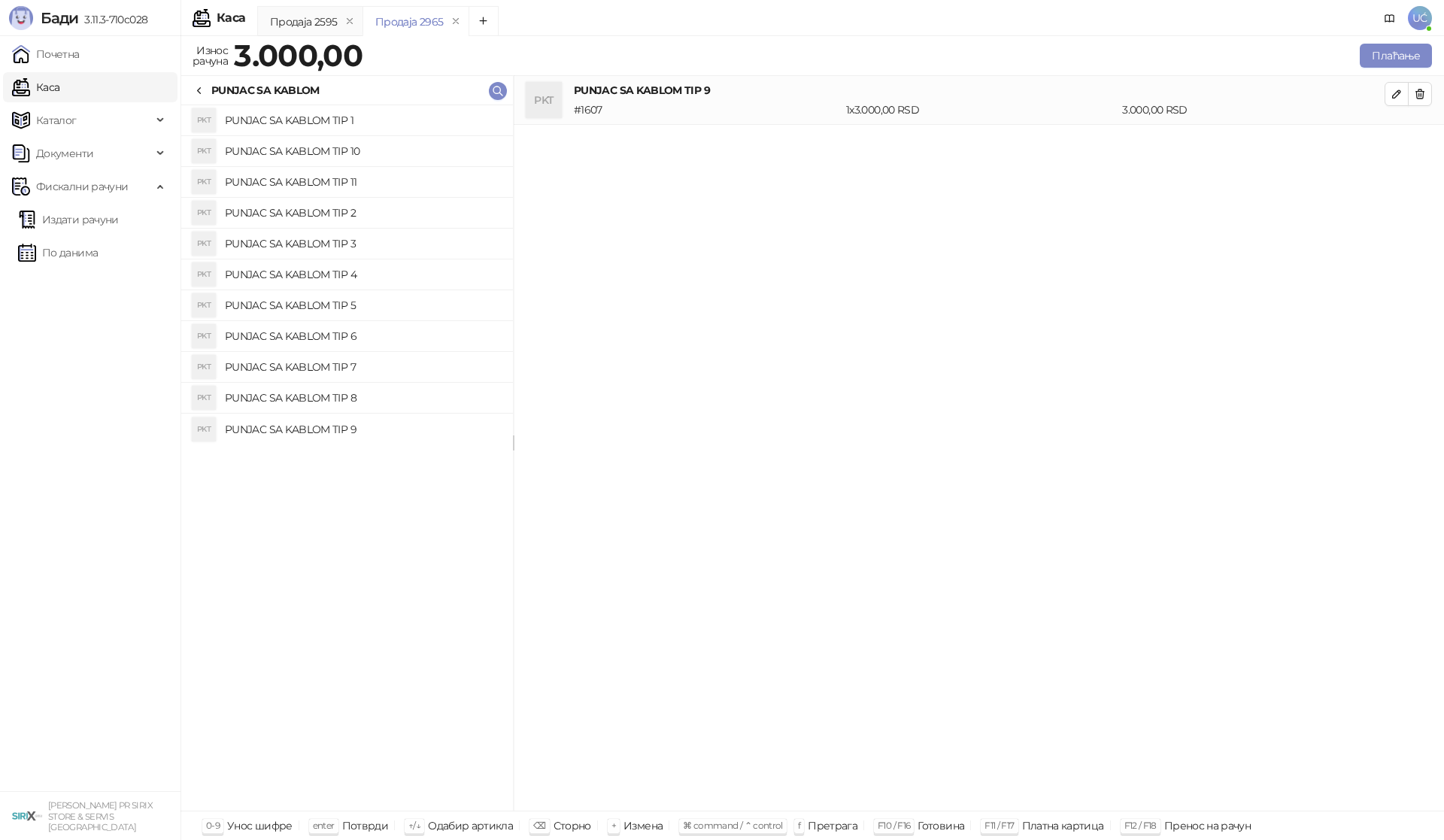
click at [1381, 74] on div "Износ рачуна 3.000,00 Плаћање" at bounding box center [812, 57] width 1264 height 35
click at [1375, 63] on button "Плаћање" at bounding box center [1395, 56] width 72 height 24
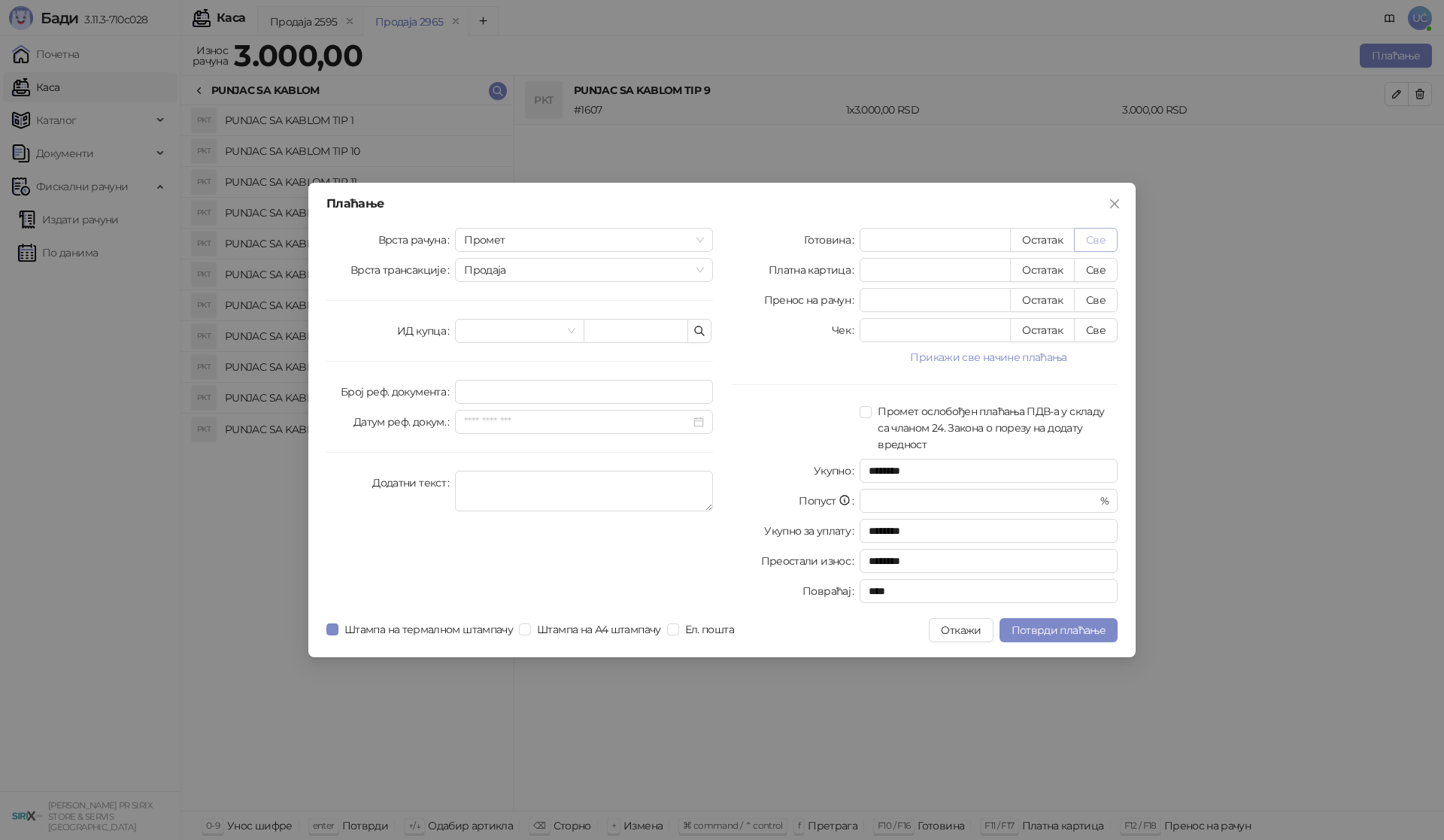
click at [1106, 238] on button "Све" at bounding box center [1096, 240] width 44 height 24
type input "****"
click at [1096, 629] on span "Потврди плаћање" at bounding box center [1058, 630] width 94 height 14
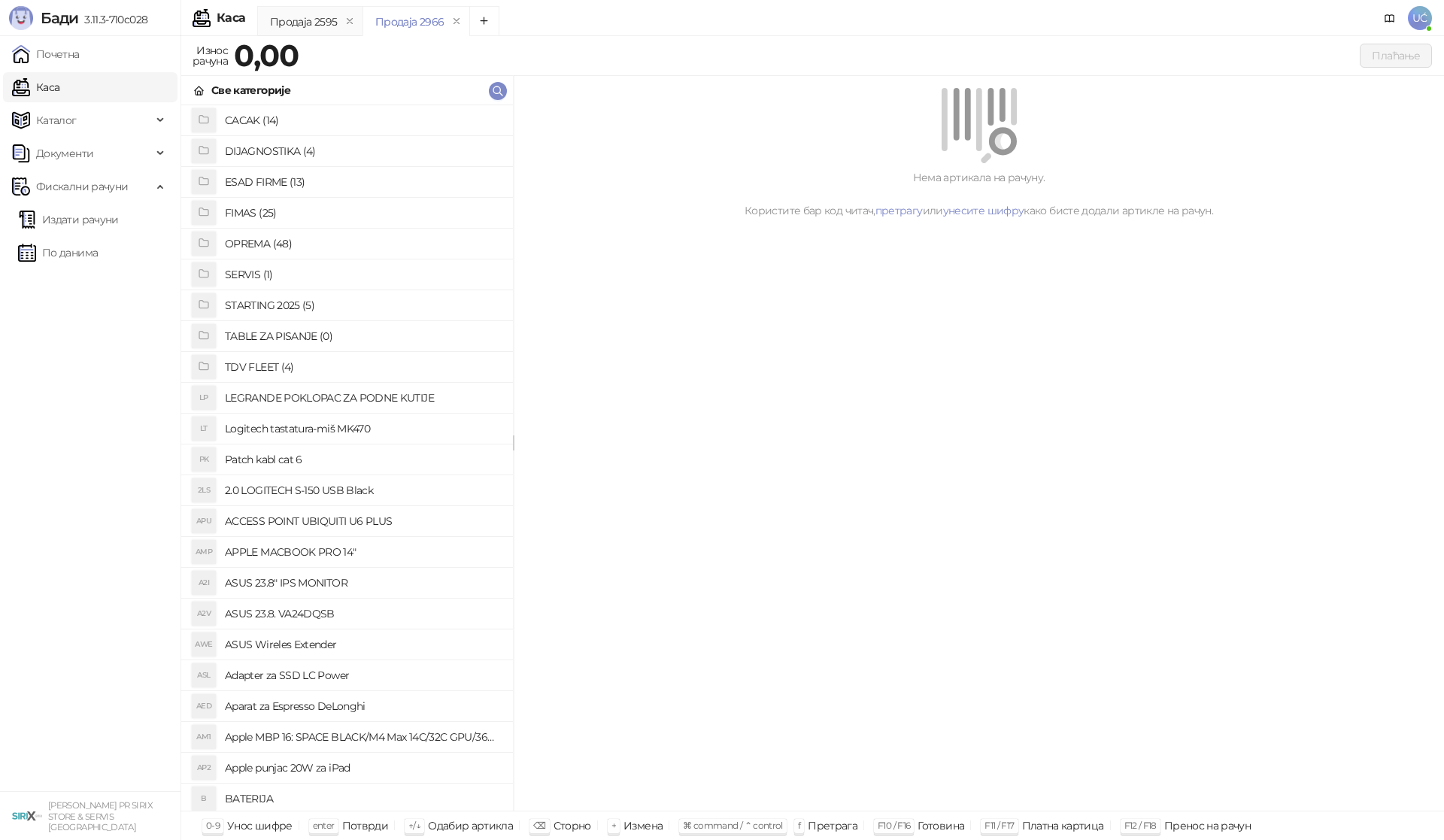
click at [275, 252] on h4 "OPREMA (48)" at bounding box center [362, 244] width 276 height 24
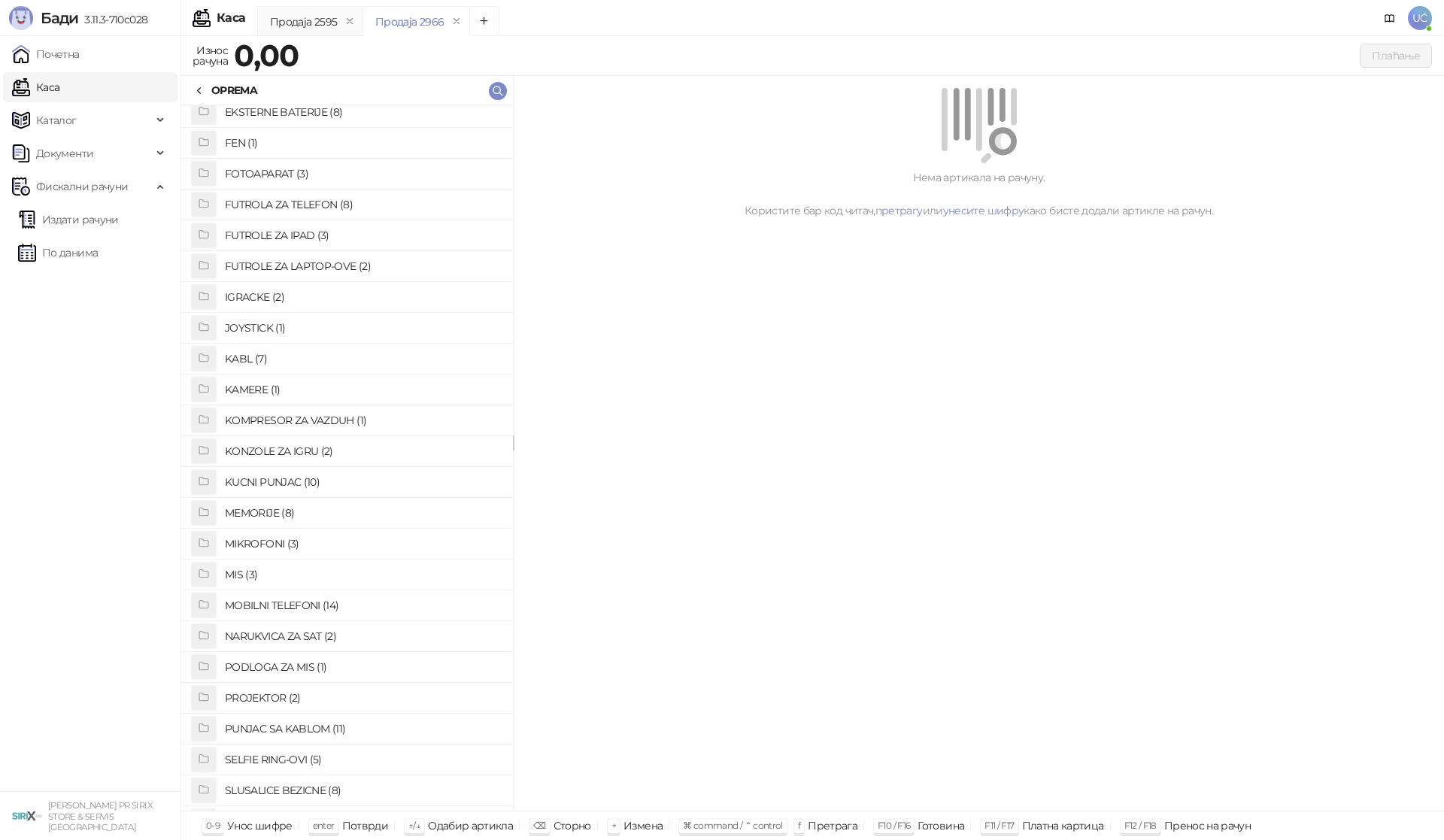
scroll to position [301, 0]
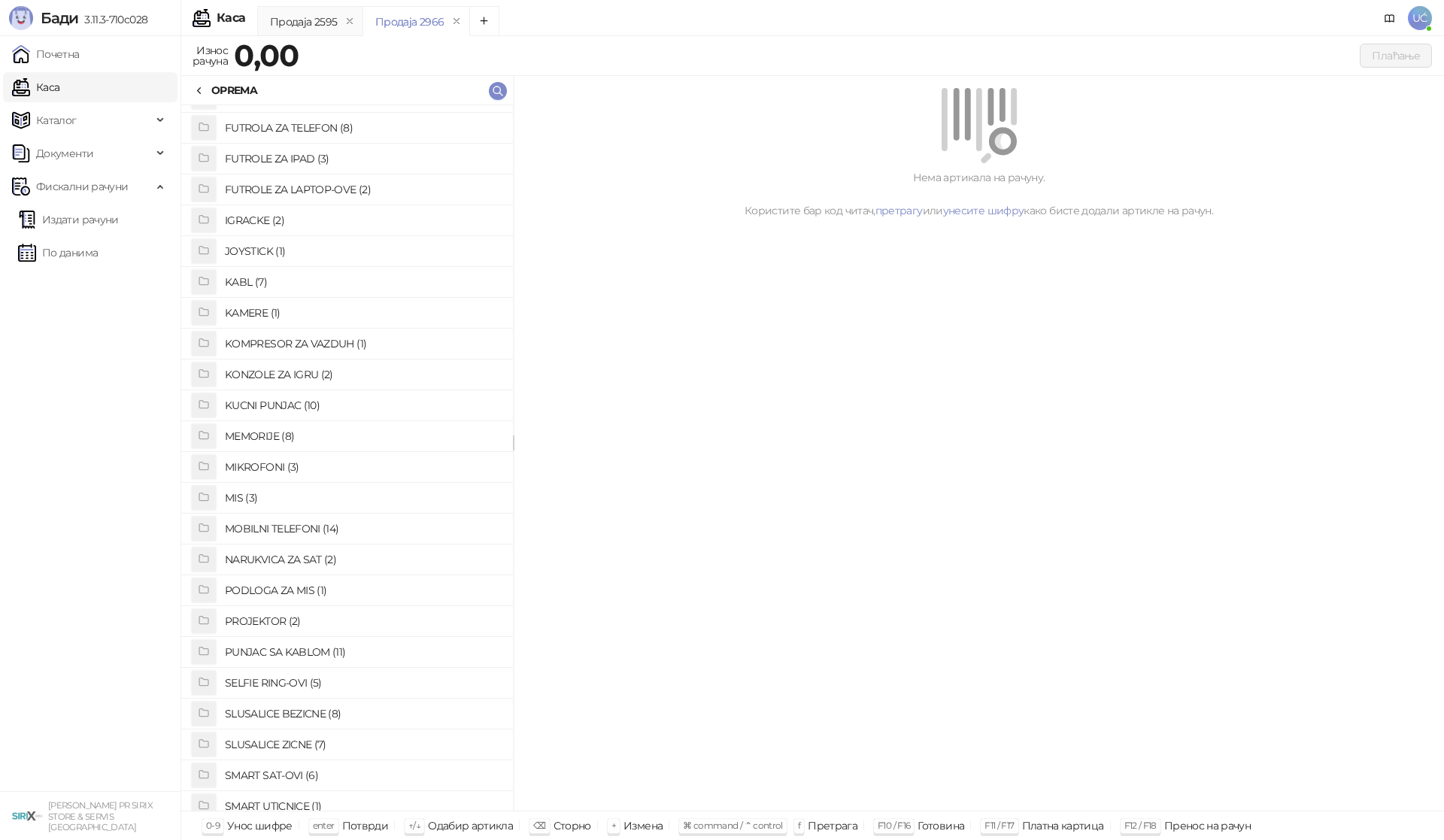
click at [323, 407] on h4 "KUCNI PUNJAC (10)" at bounding box center [362, 405] width 276 height 24
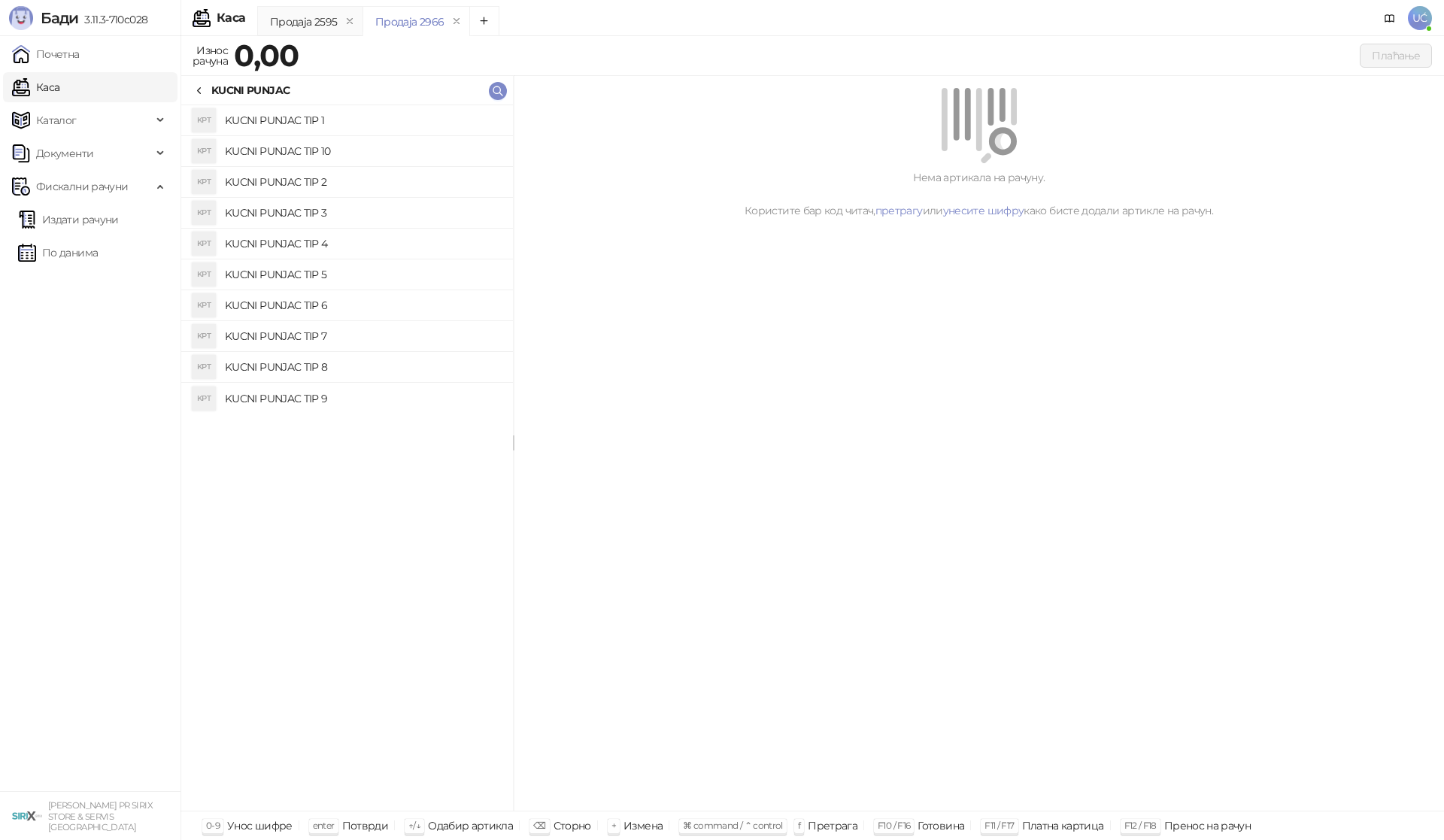
click at [383, 189] on h4 "KUCNI PUNJAC TIP 2" at bounding box center [362, 182] width 276 height 24
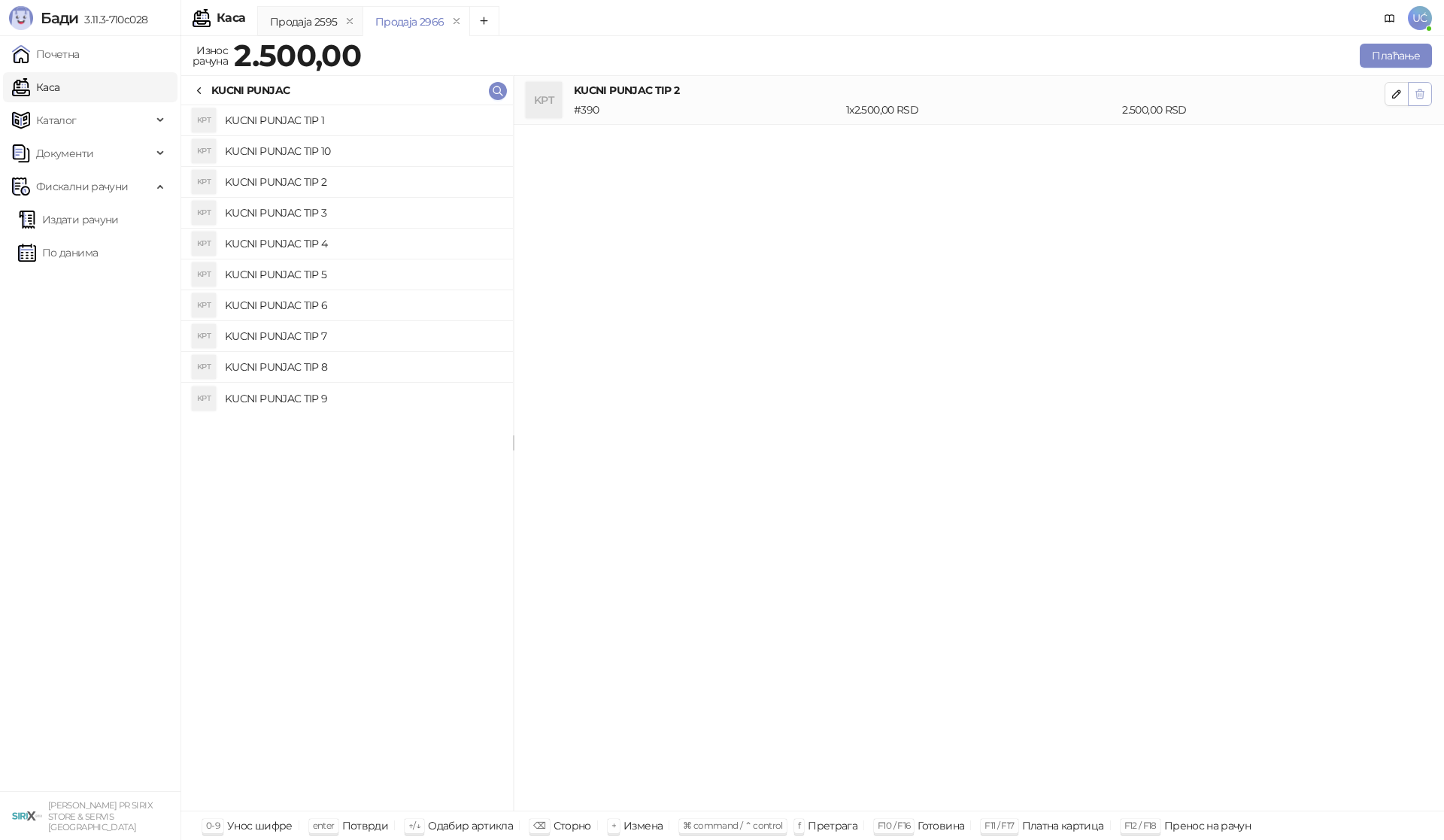
drag, startPoint x: 1425, startPoint y: 95, endPoint x: 1417, endPoint y: 97, distance: 8.2
click at [1417, 97] on button "button" at bounding box center [1420, 94] width 24 height 24
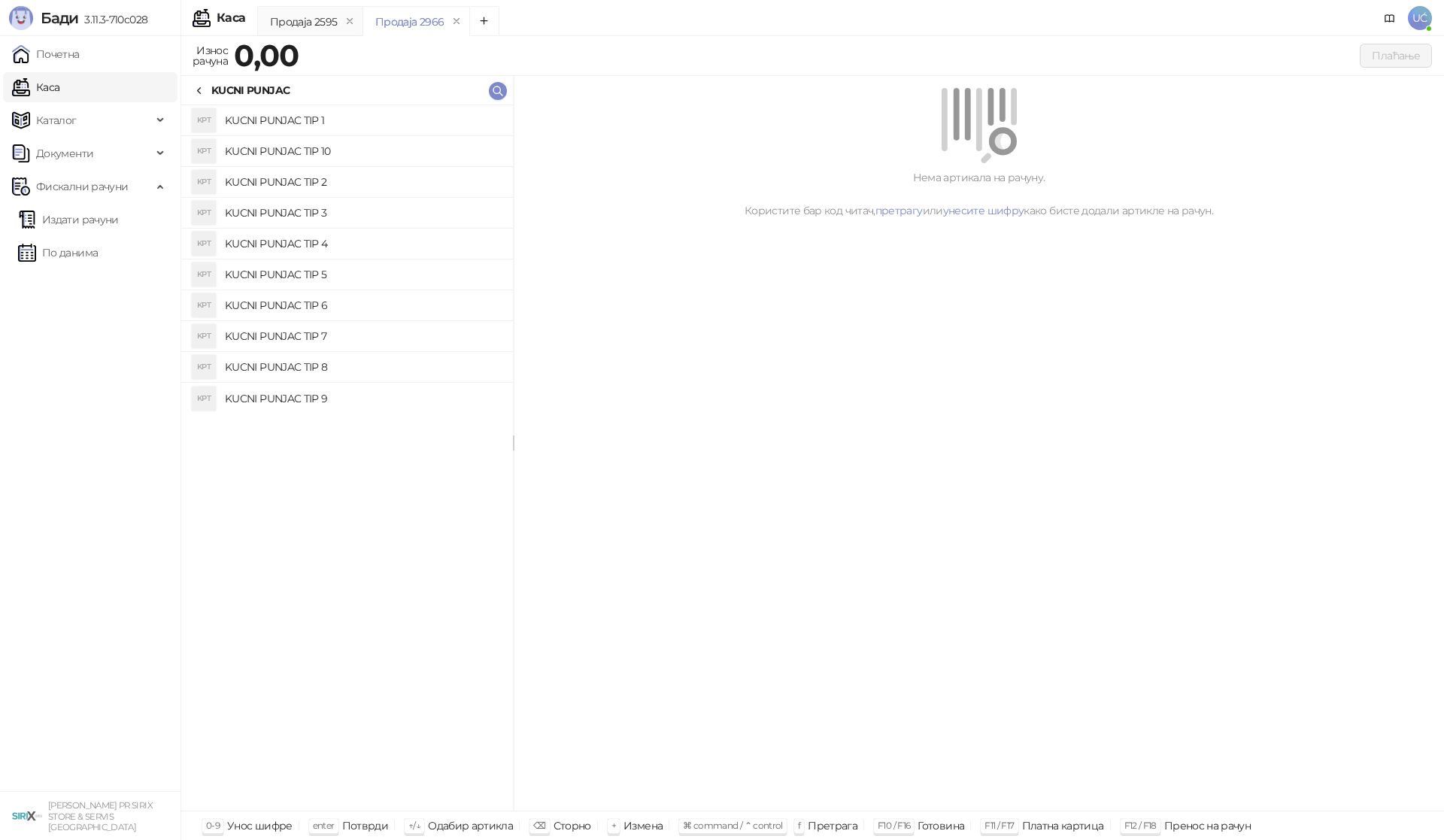
click at [447, 122] on h4 "KUCNI PUNJAC TIP 1" at bounding box center [362, 120] width 276 height 24
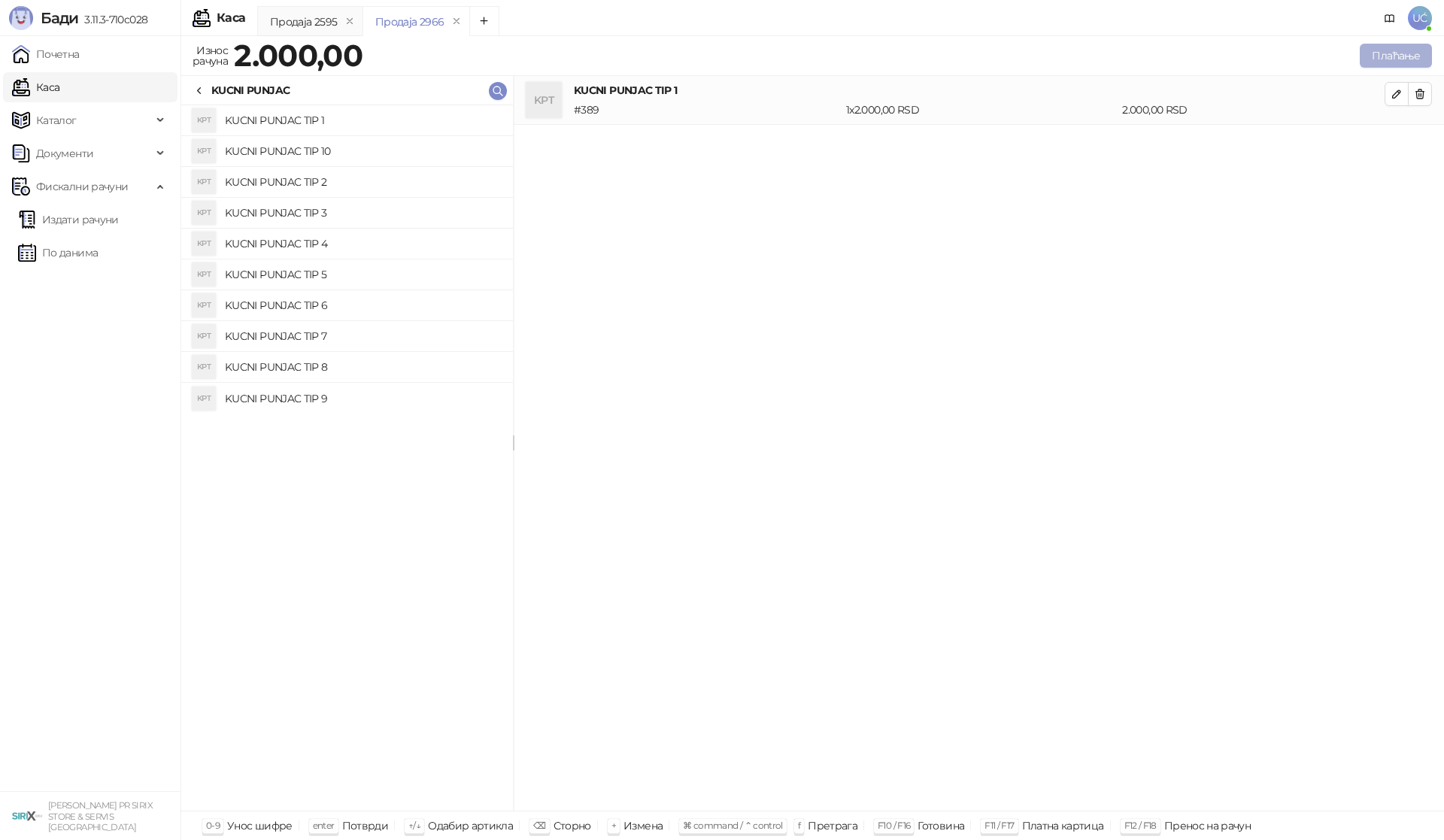
click at [1417, 57] on button "Плаћање" at bounding box center [1395, 56] width 72 height 24
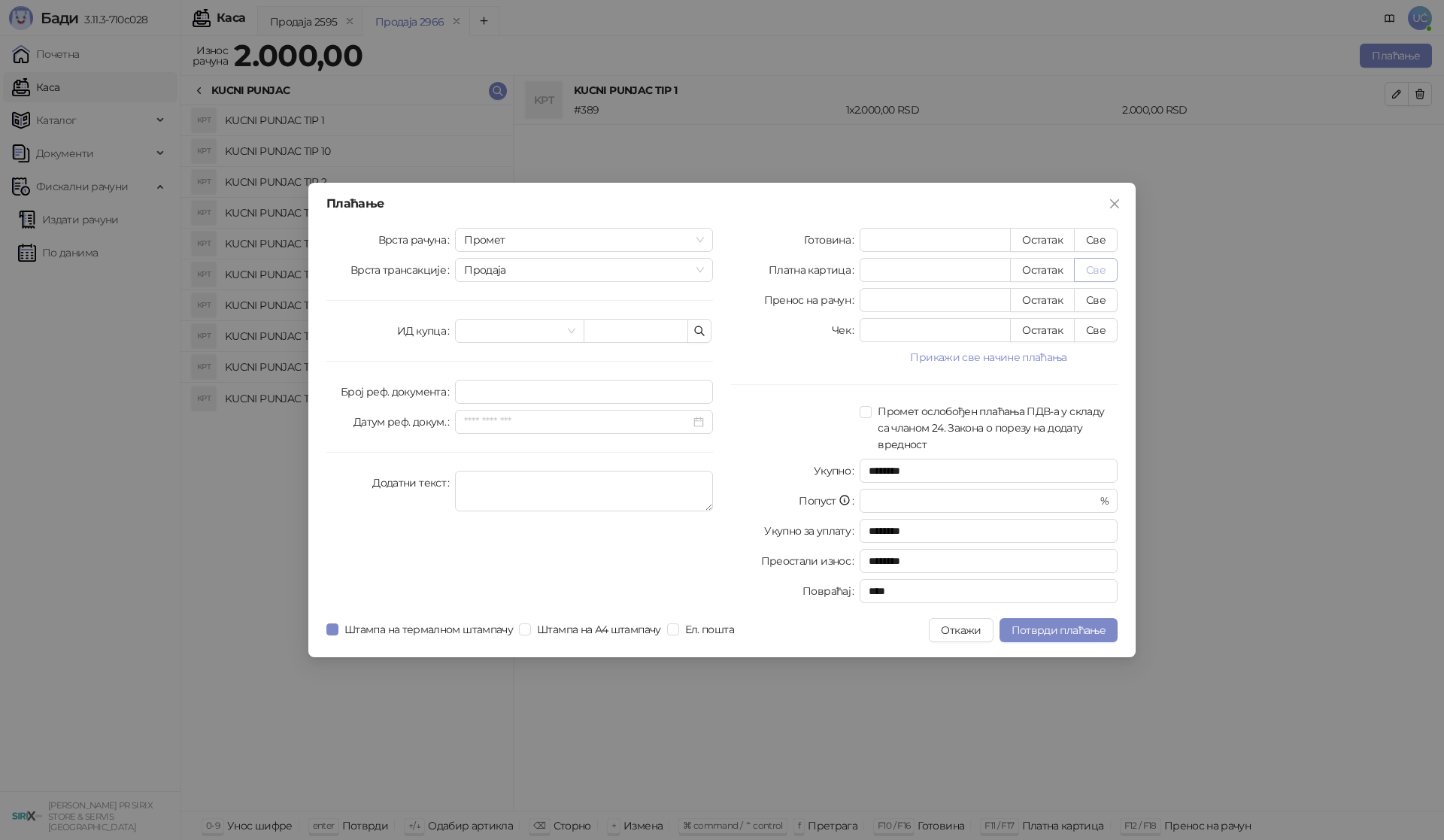
click at [1105, 270] on button "Све" at bounding box center [1096, 270] width 44 height 24
type input "****"
click at [1053, 631] on span "Потврди плаћање" at bounding box center [1058, 630] width 94 height 14
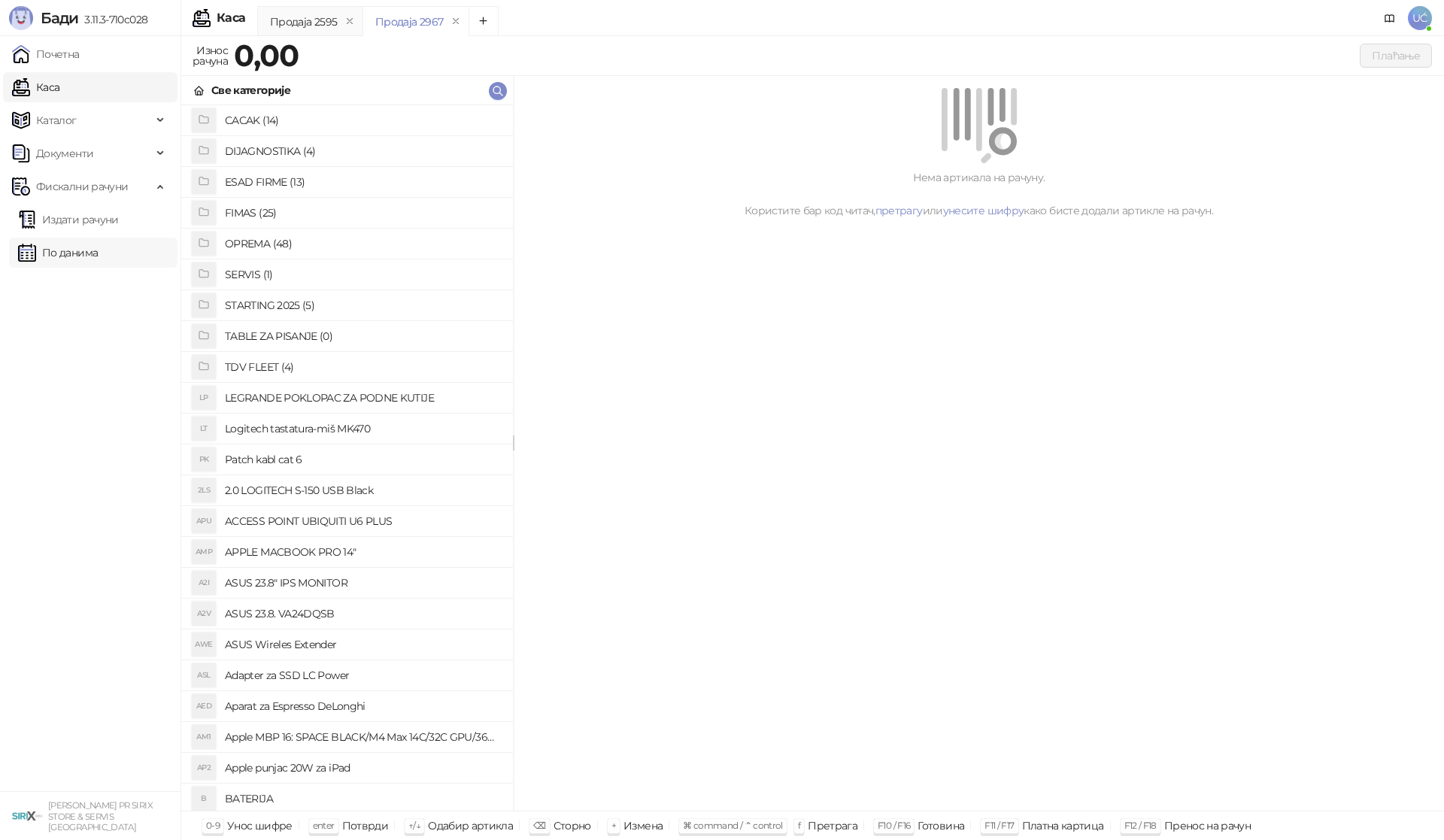
click at [98, 259] on link "По данима" at bounding box center [57, 252] width 80 height 30
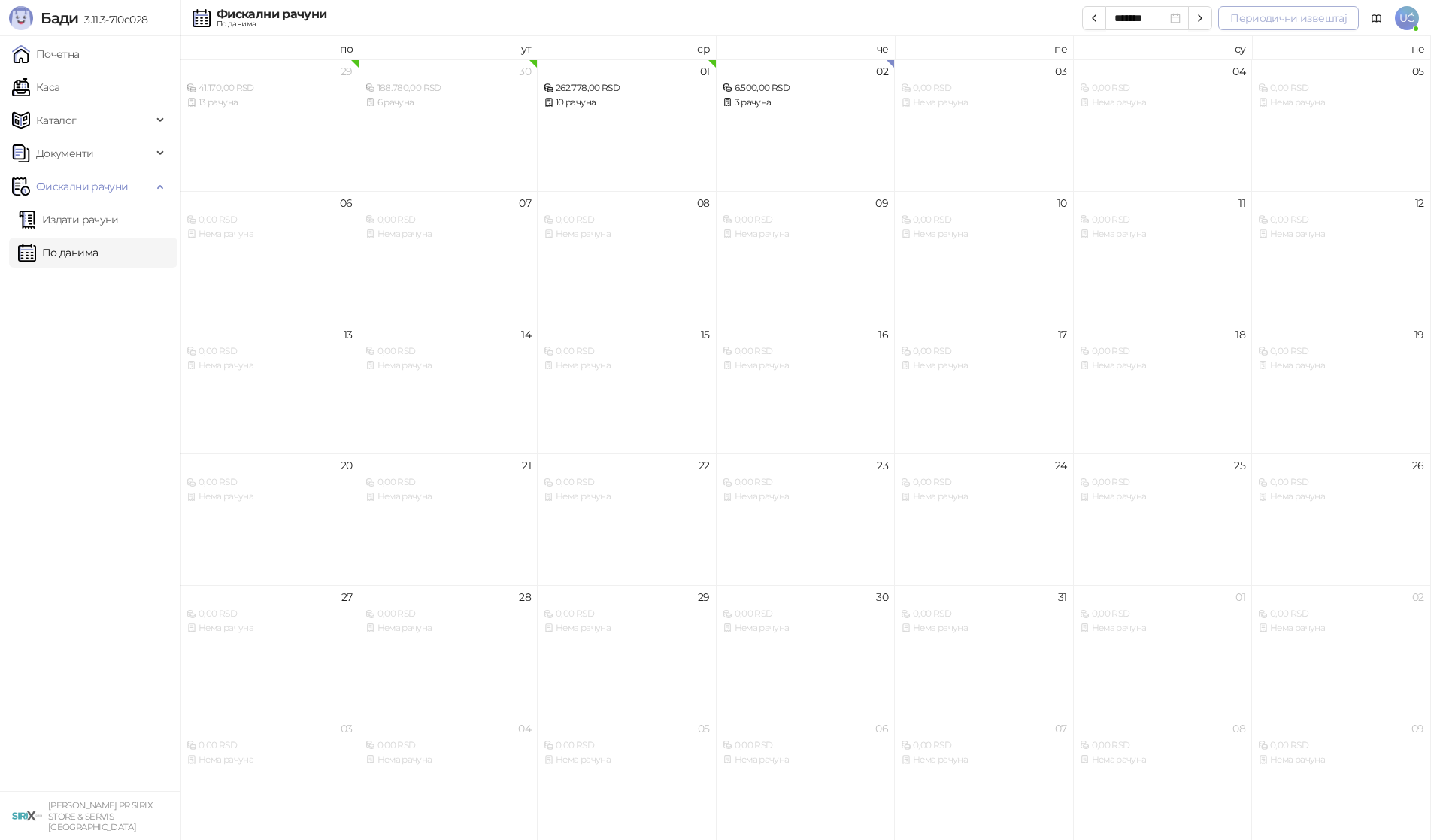
click at [1315, 15] on button "Периодични извештај" at bounding box center [1289, 18] width 141 height 24
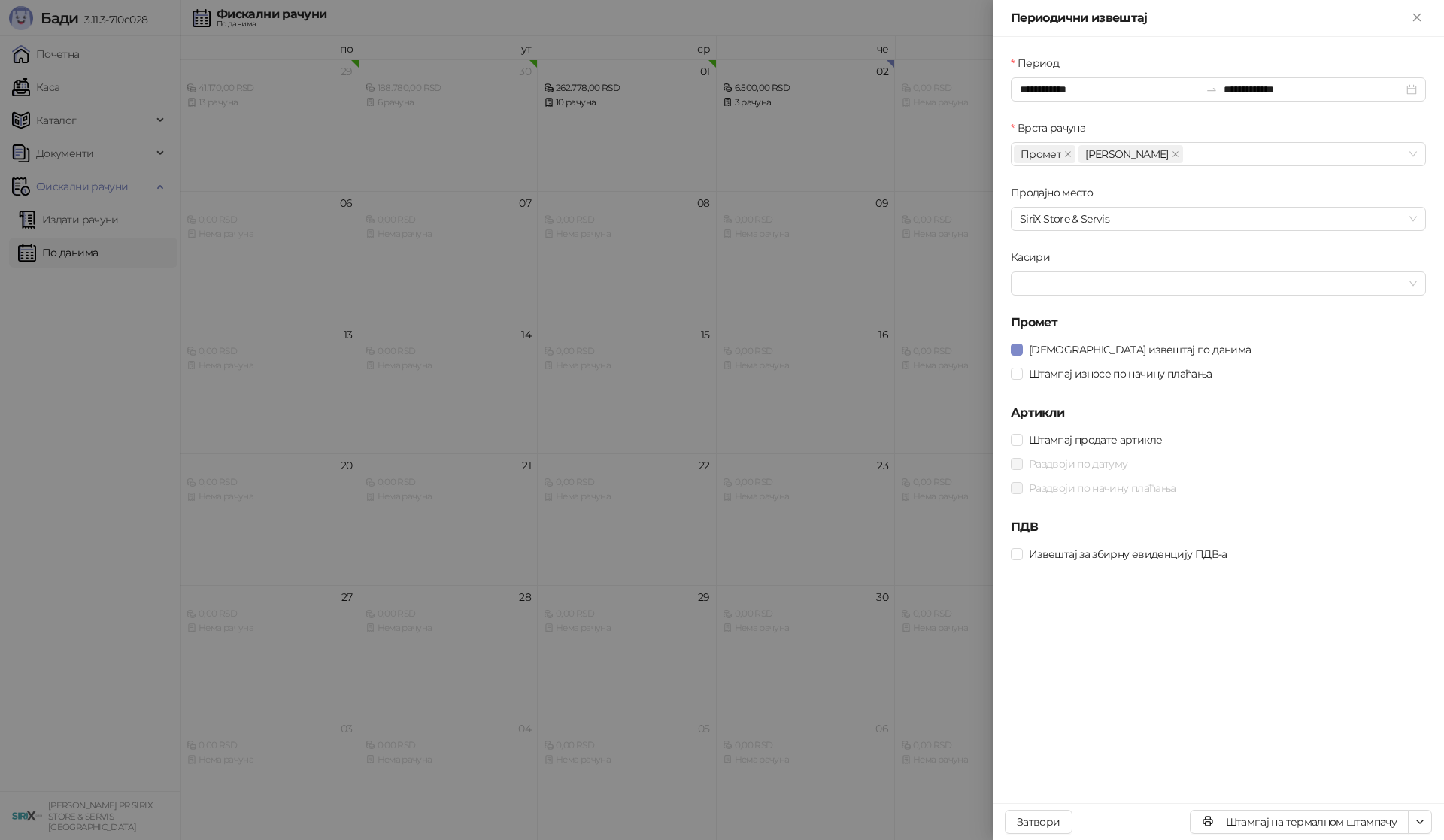
click at [1155, 387] on form "**********" at bounding box center [1218, 310] width 415 height 512
click at [1159, 376] on span "Штампај износе по начину плаћања" at bounding box center [1121, 374] width 196 height 16
click at [1151, 361] on div "[DEMOGRAPHIC_DATA] извештај по данима" at bounding box center [1218, 350] width 415 height 24
click at [1118, 352] on span "[DEMOGRAPHIC_DATA] извештај по данима" at bounding box center [1139, 349] width 234 height 16
click at [1122, 313] on form "**********" at bounding box center [1218, 310] width 415 height 512
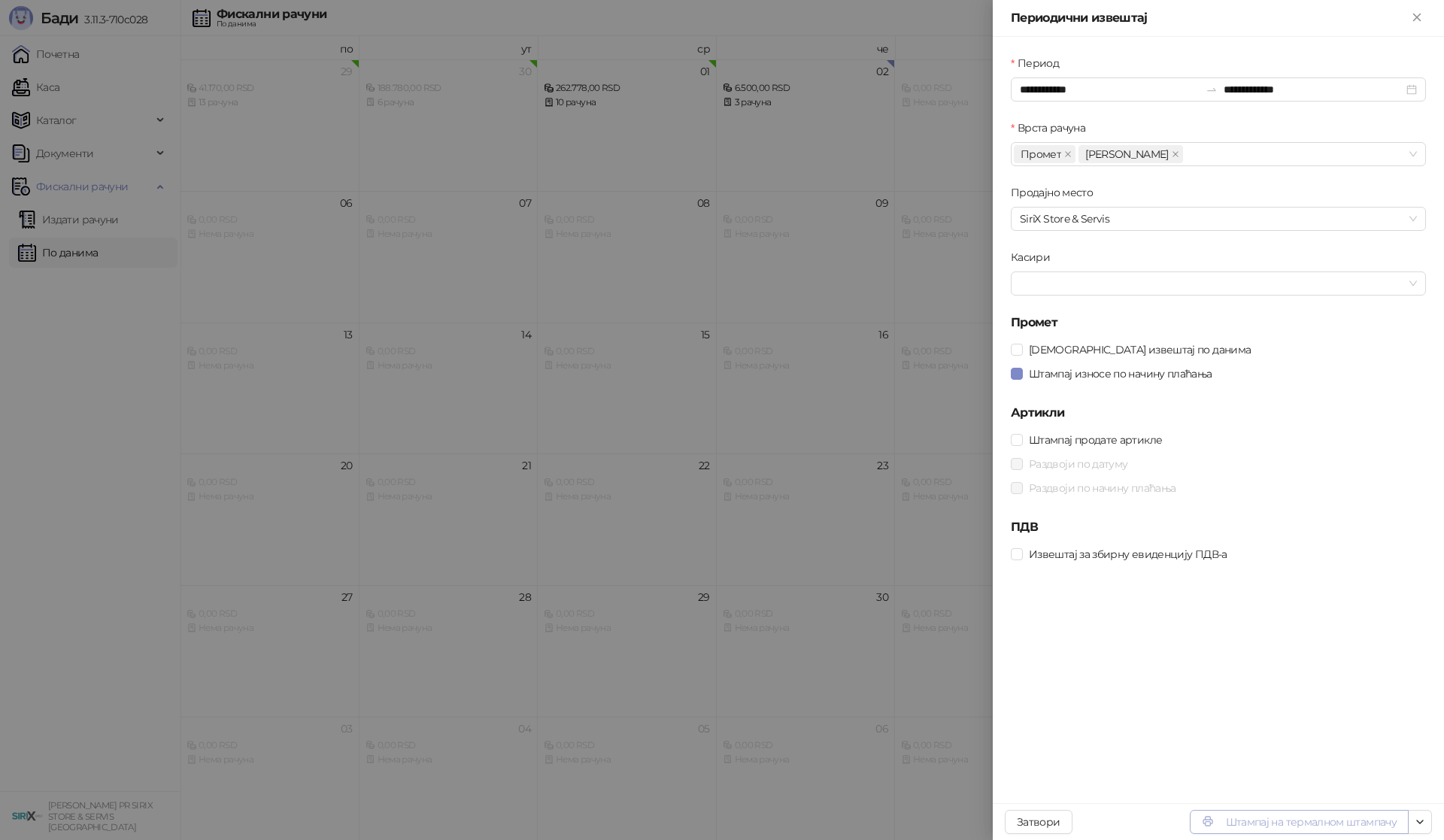
click at [1241, 814] on button "Штампај на термалном штампачу" at bounding box center [1299, 822] width 219 height 24
drag, startPoint x: 429, startPoint y: 696, endPoint x: 231, endPoint y: 261, distance: 477.9
click at [398, 666] on div at bounding box center [722, 420] width 1444 height 840
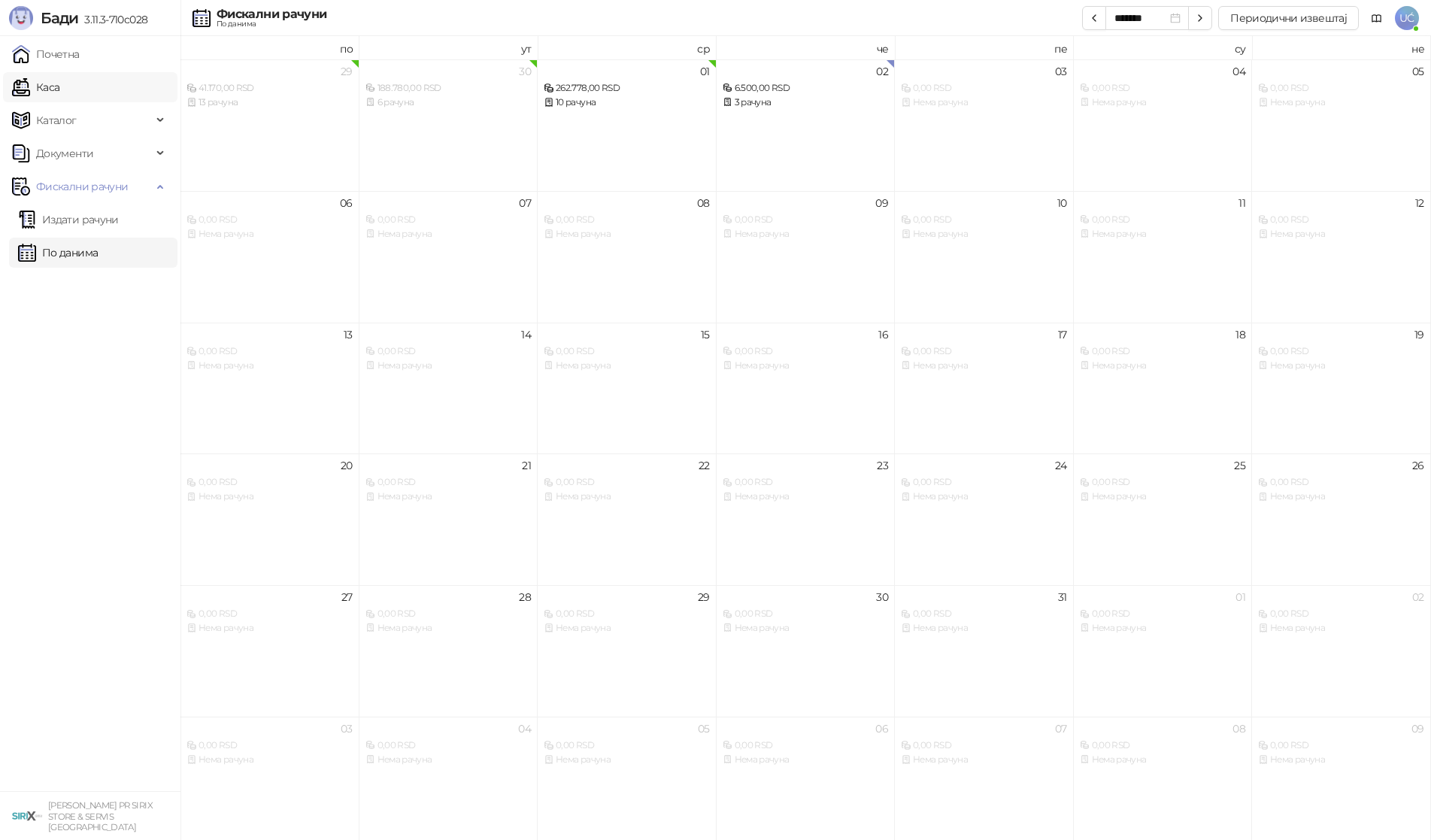
click at [59, 87] on link "Каса" at bounding box center [36, 87] width 48 height 30
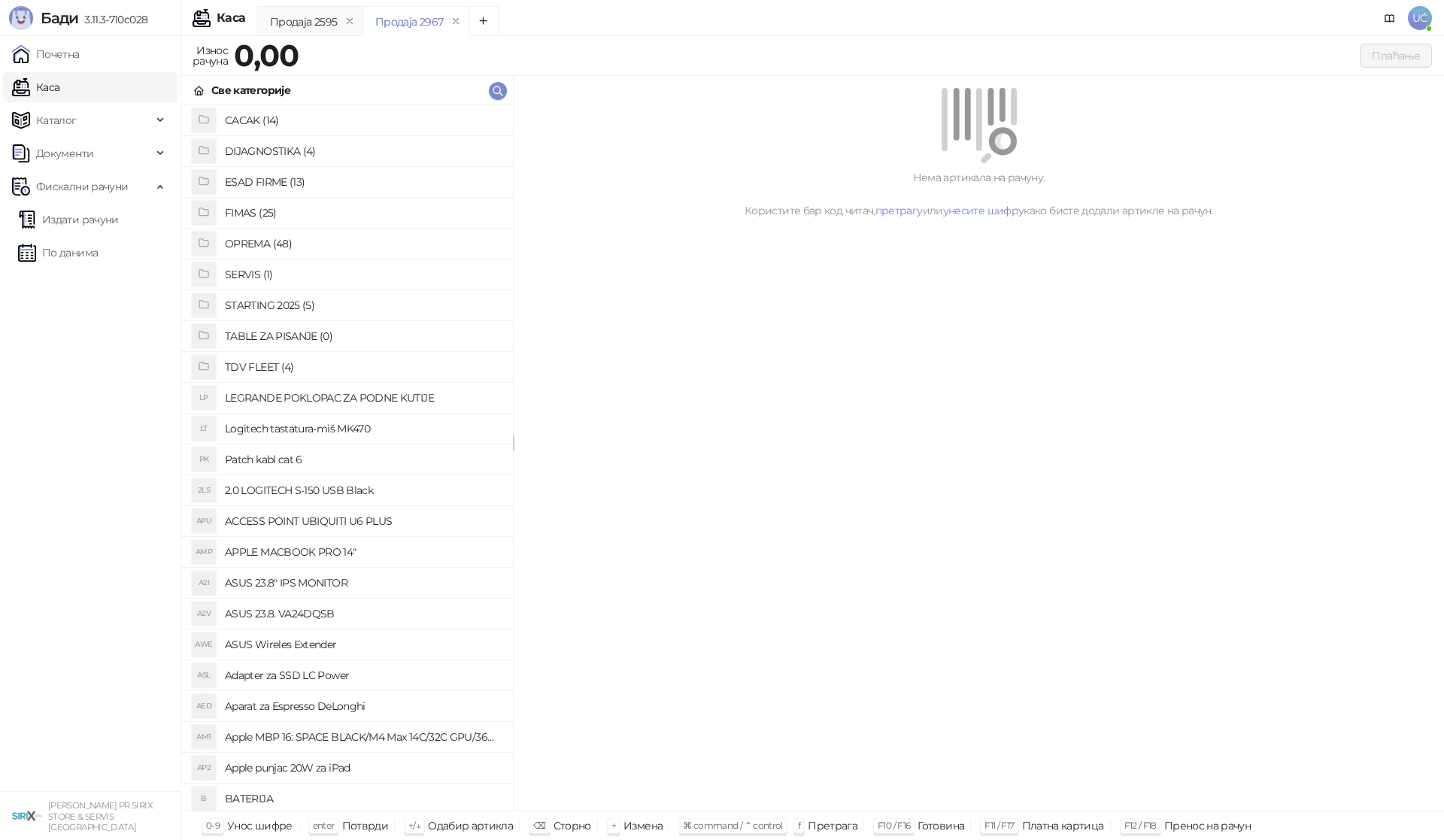
click at [329, 245] on h4 "OPREMA (48)" at bounding box center [362, 244] width 276 height 24
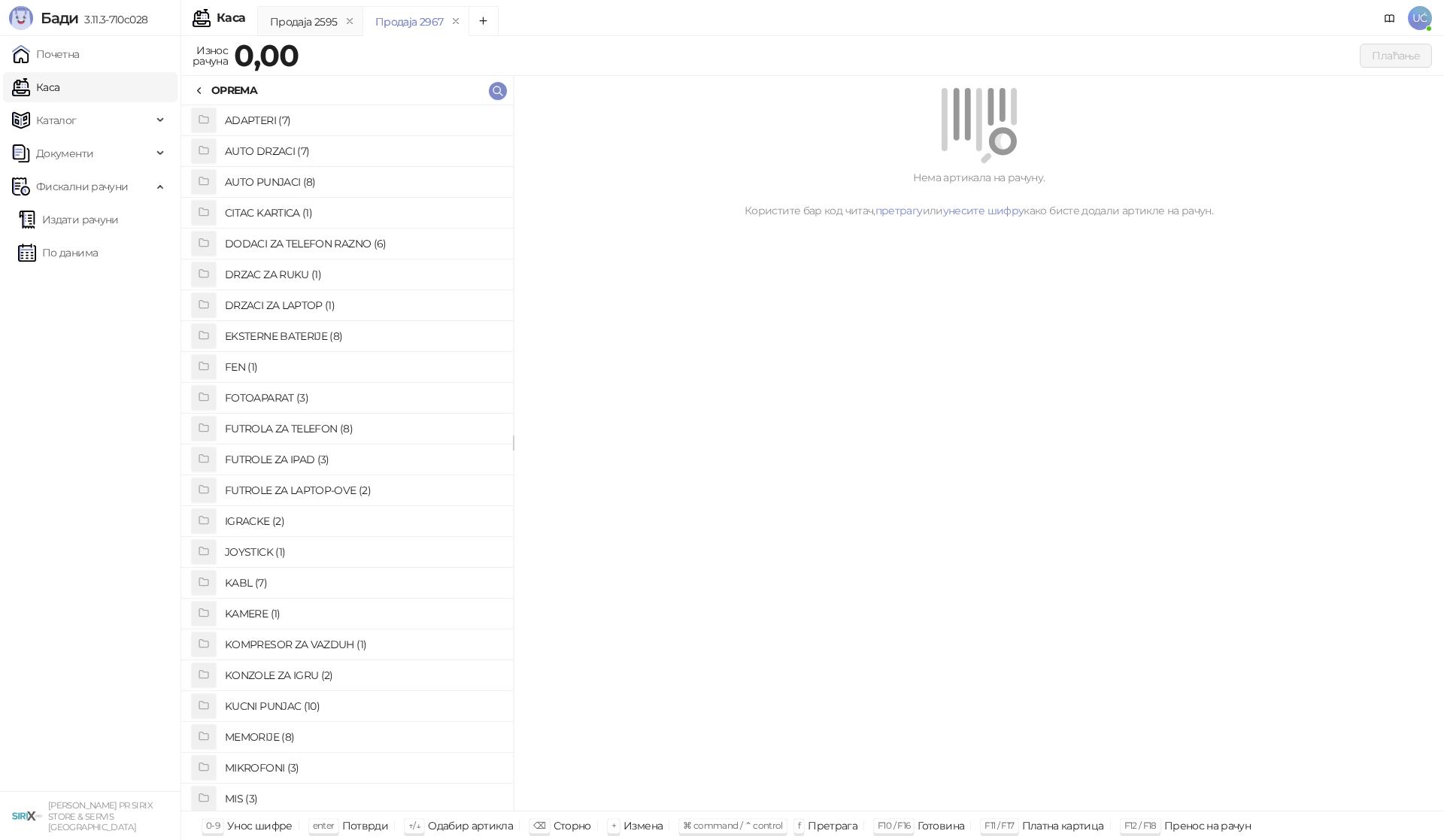
drag, startPoint x: 369, startPoint y: 462, endPoint x: 364, endPoint y: 496, distance: 34.4
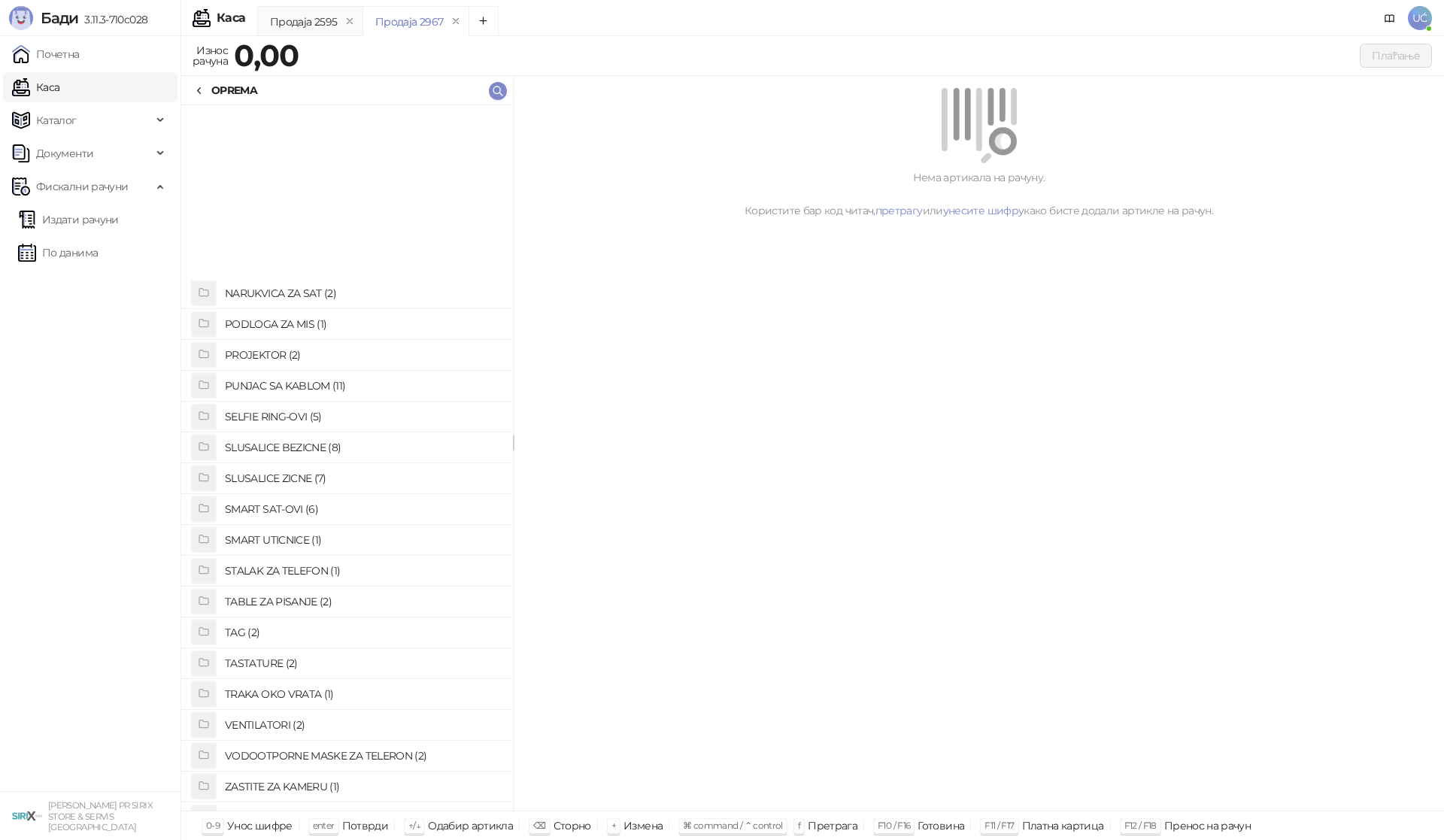
scroll to position [775, 0]
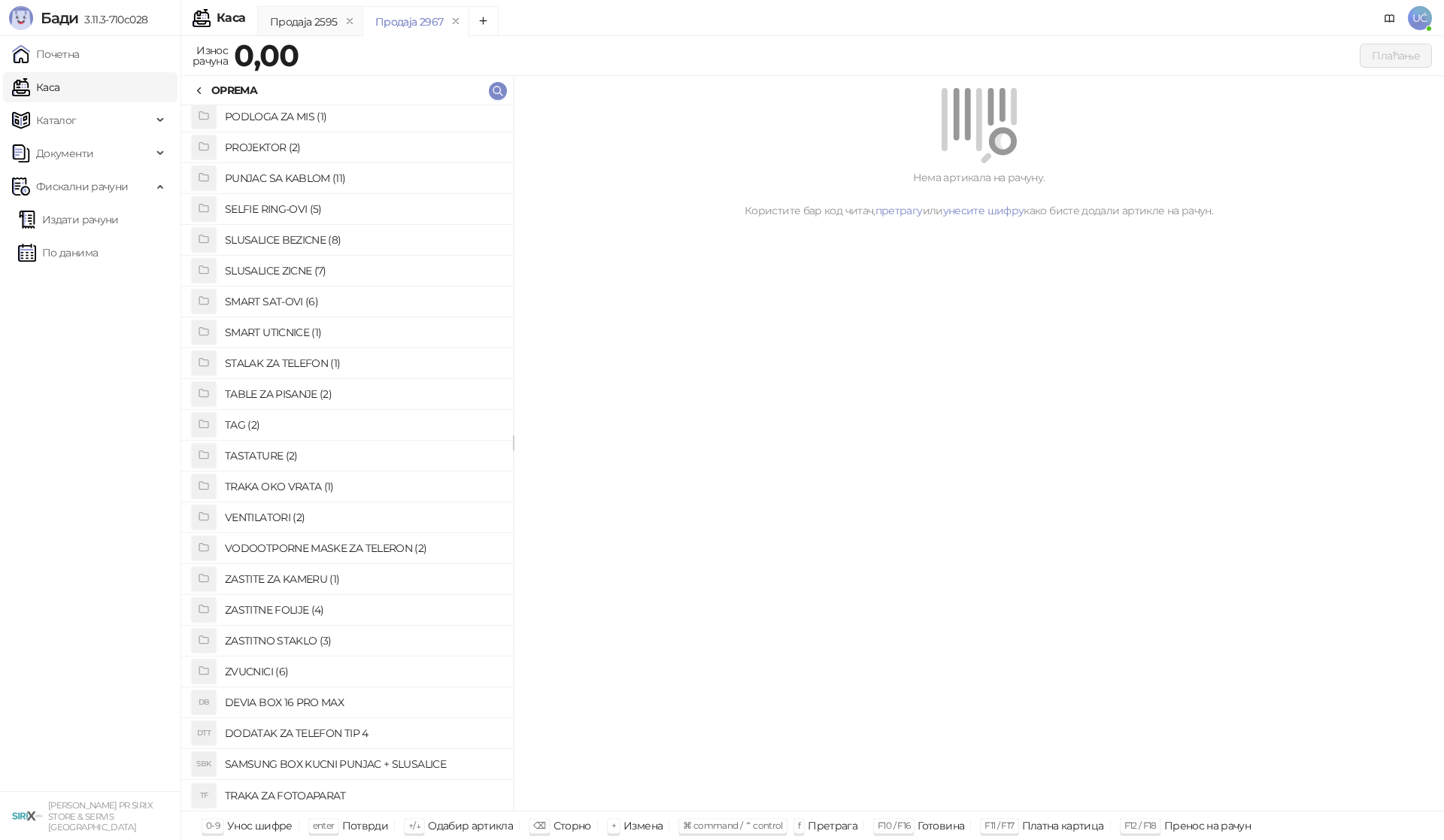
click at [348, 639] on h4 "ZASTITNO STAKLO (3)" at bounding box center [362, 641] width 276 height 24
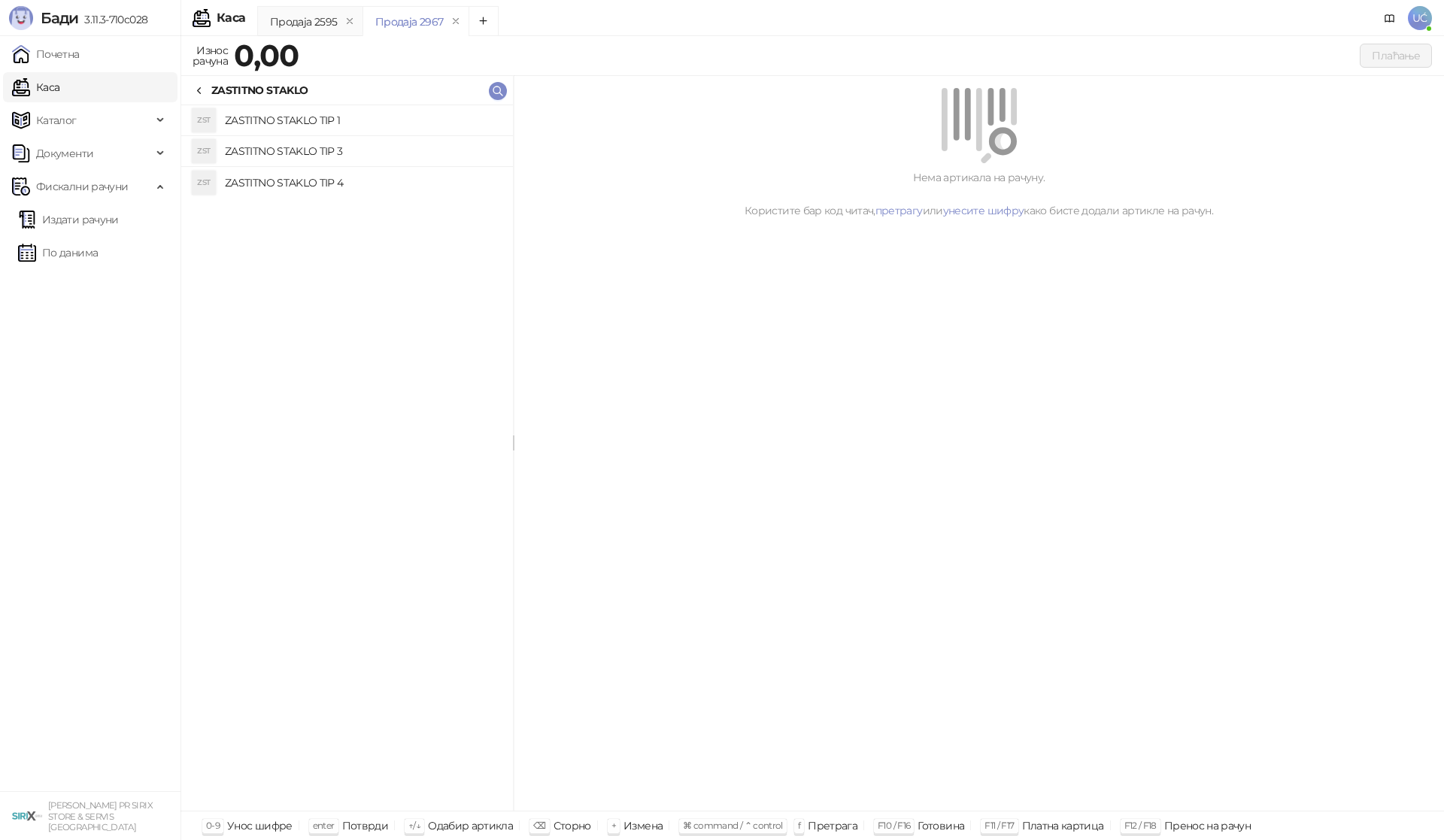
click at [418, 117] on h4 "ZASTITNO STAKLO TIP 1" at bounding box center [362, 120] width 276 height 24
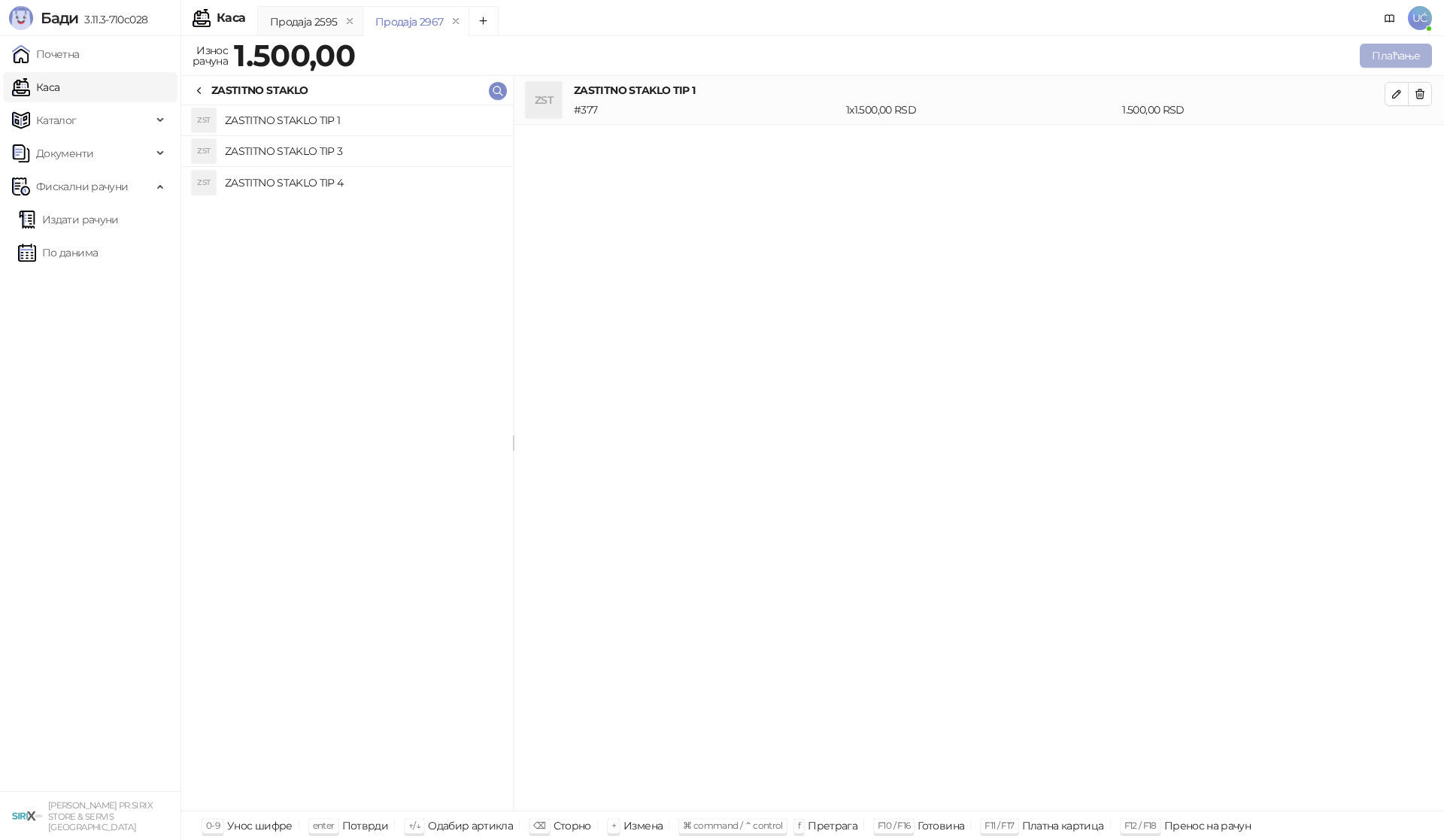
click at [1379, 65] on button "Плаћање" at bounding box center [1395, 56] width 72 height 24
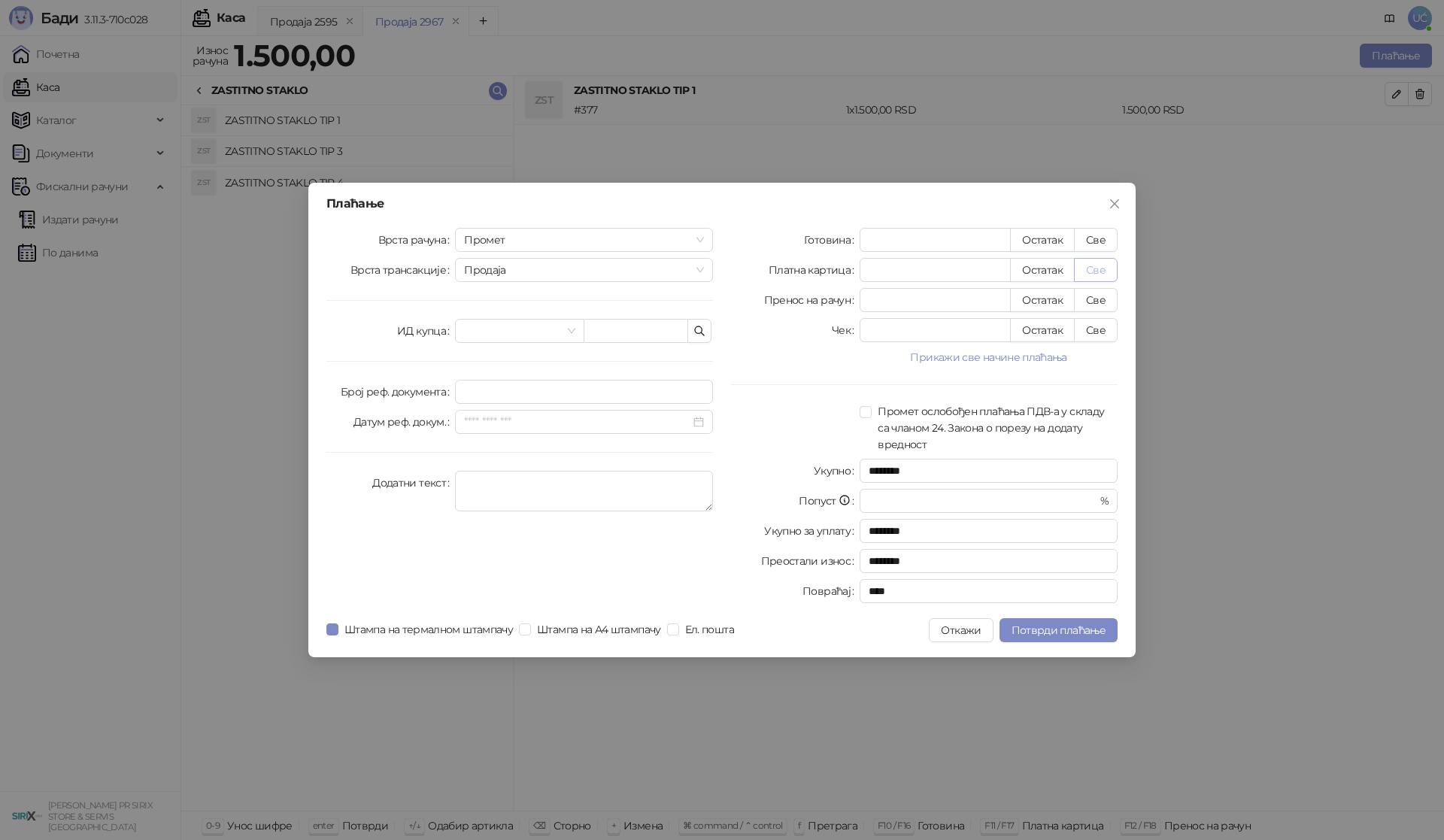
click at [1106, 269] on button "Све" at bounding box center [1096, 270] width 44 height 24
type input "****"
click at [1065, 635] on span "Потврди плаћање" at bounding box center [1058, 630] width 94 height 14
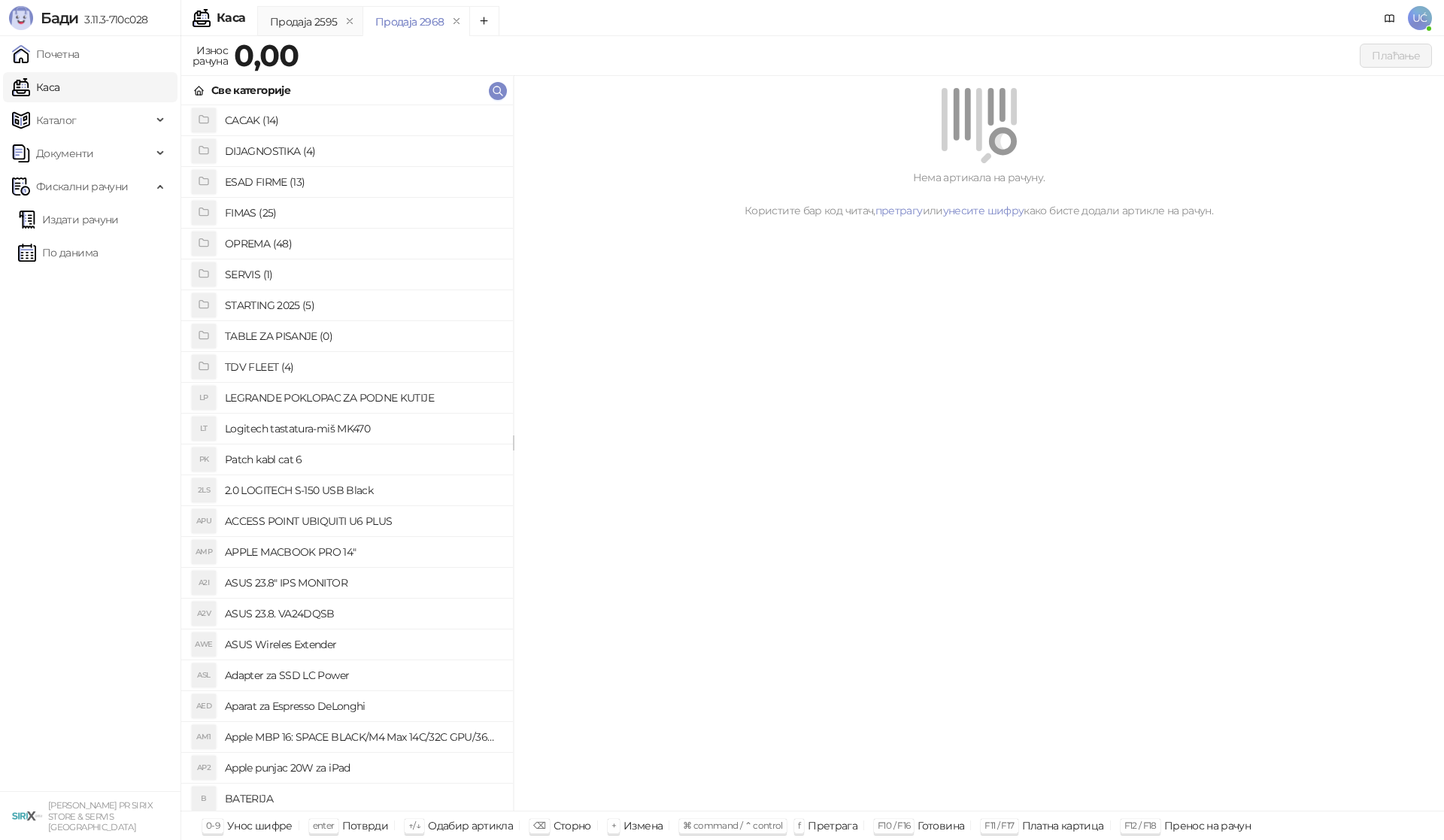
click at [439, 255] on li "OPREMA (48)" at bounding box center [347, 244] width 331 height 31
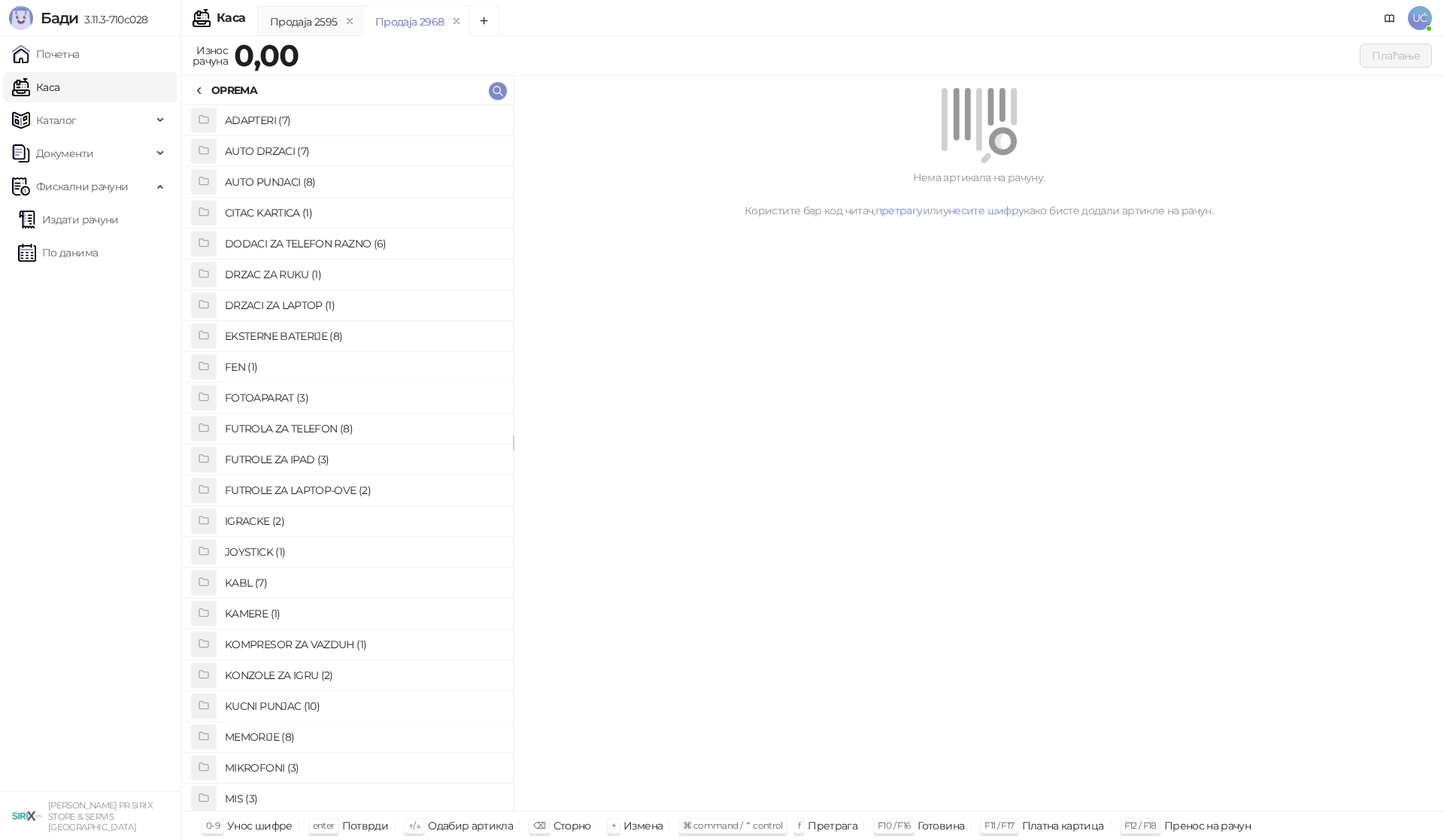
drag, startPoint x: 439, startPoint y: 255, endPoint x: 445, endPoint y: 240, distance: 16.2
click at [445, 240] on h4 "DODACI ZA TELEFON RAZNO (6)" at bounding box center [362, 244] width 276 height 24
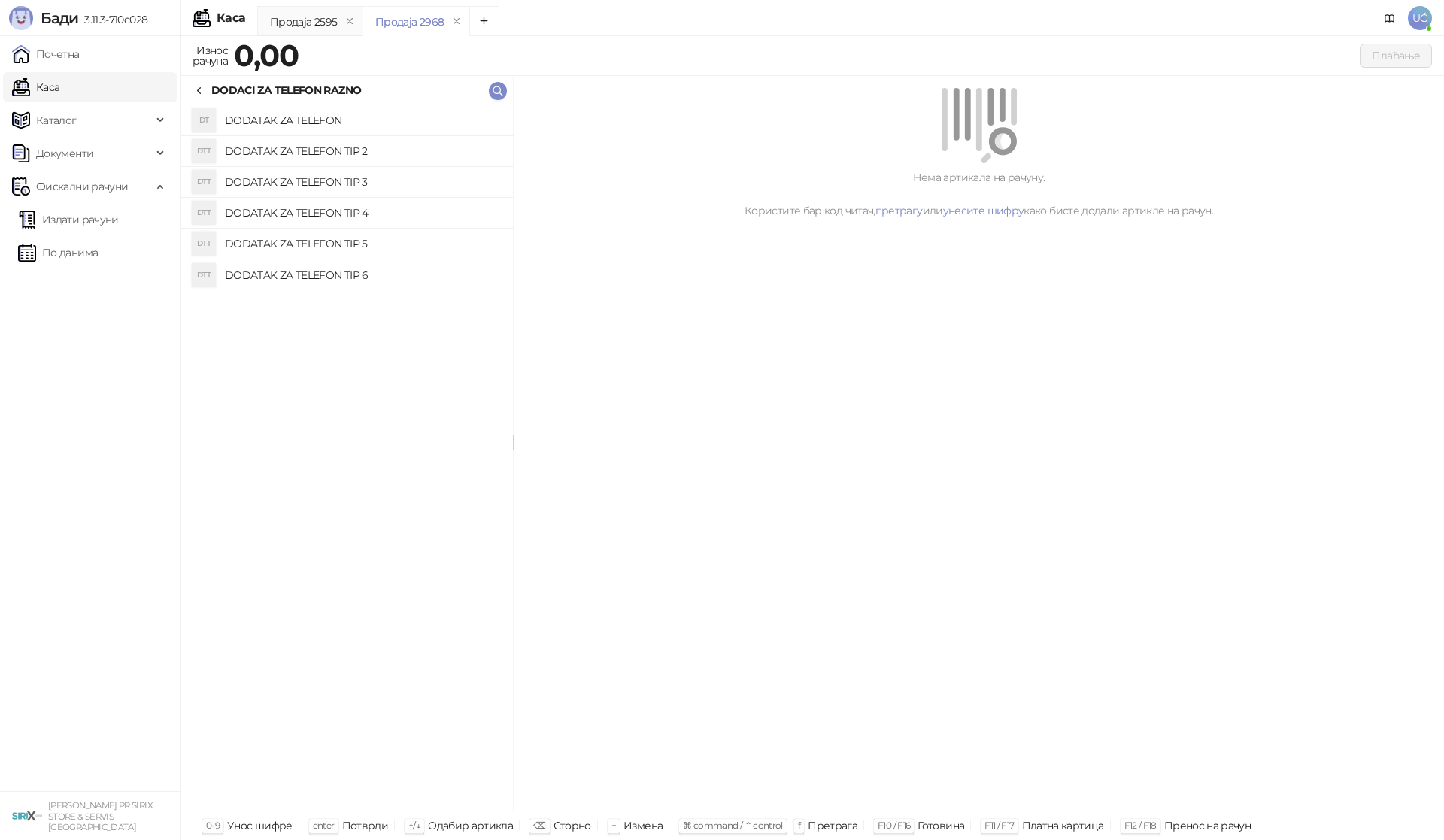
click at [200, 89] on icon at bounding box center [199, 91] width 12 height 12
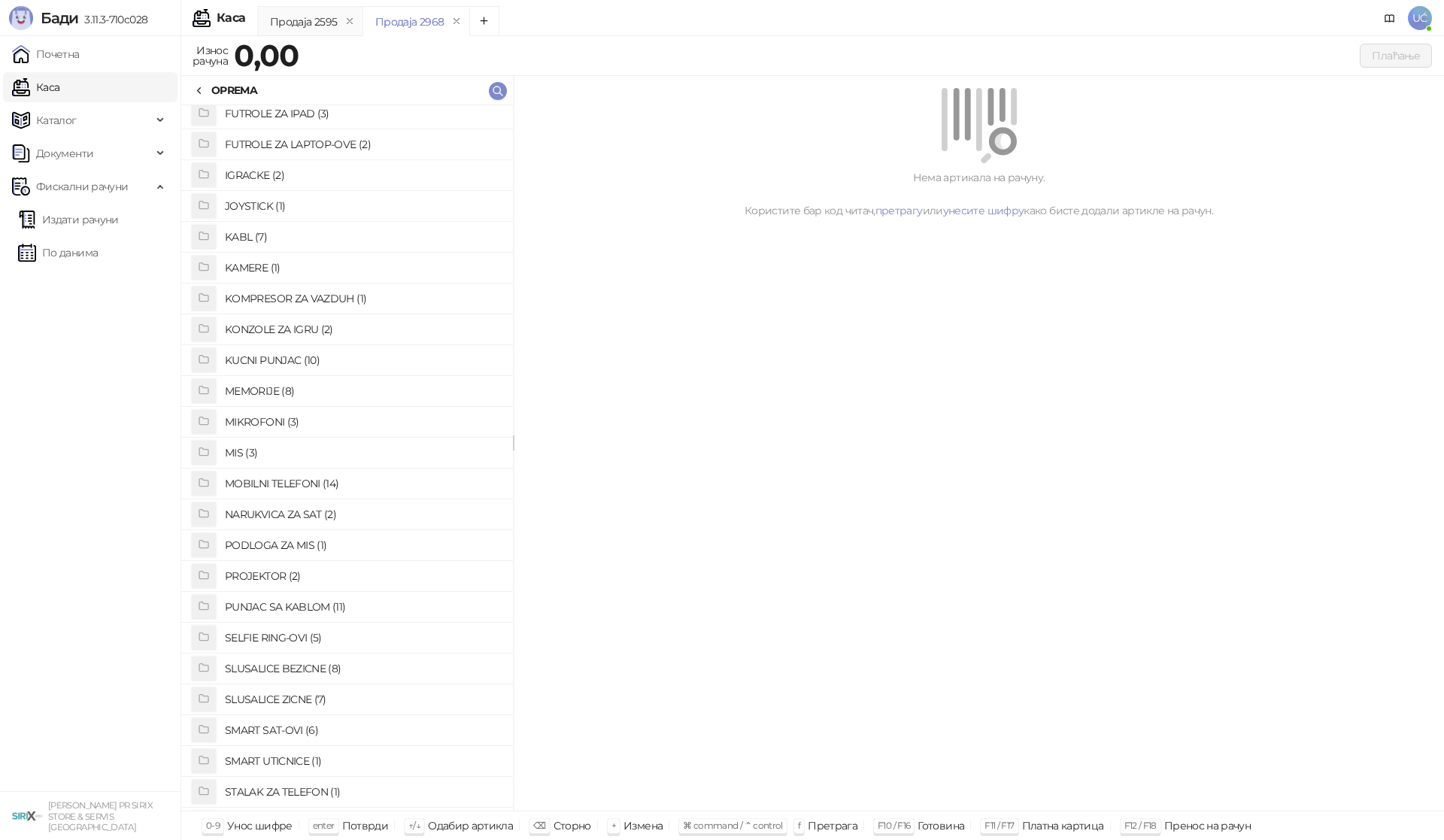
scroll to position [526, 0]
click at [384, 424] on h4 "PUNJAC SA KABLOM (11)" at bounding box center [362, 427] width 276 height 24
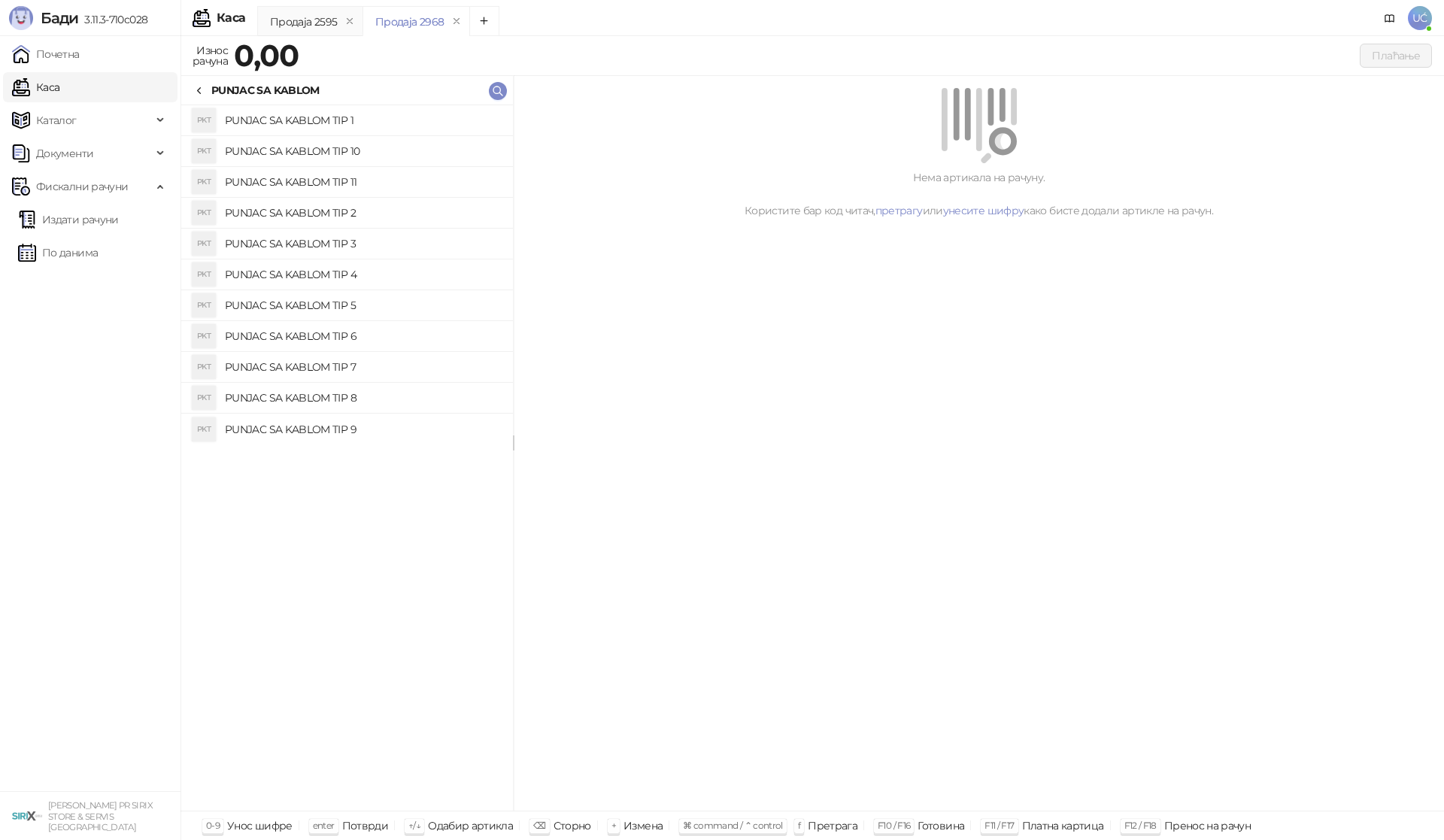
click at [371, 115] on h4 "PUNJAC SA KABLOM TIP 1" at bounding box center [362, 120] width 276 height 24
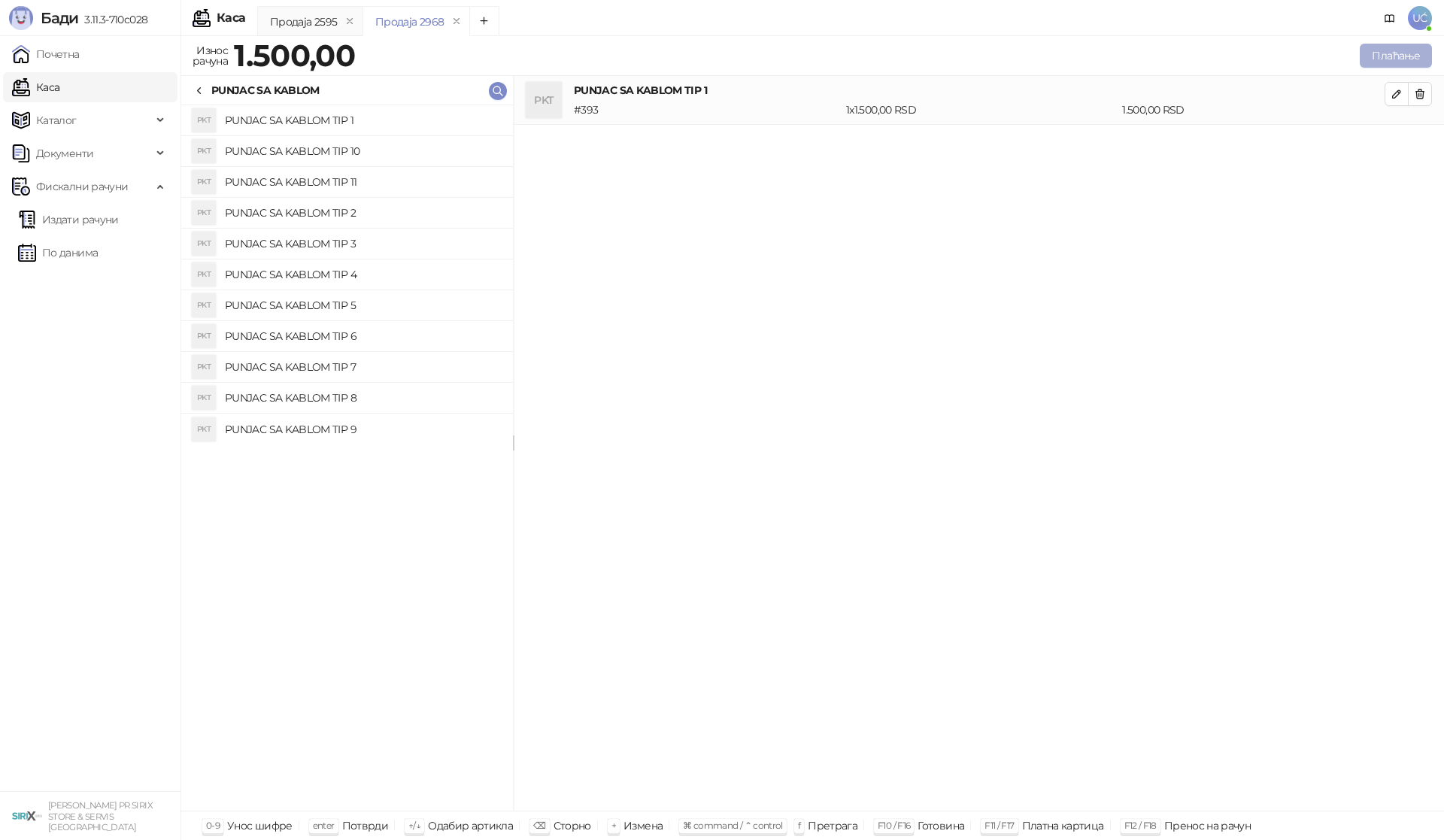
click at [1412, 54] on button "Плаћање" at bounding box center [1395, 56] width 72 height 24
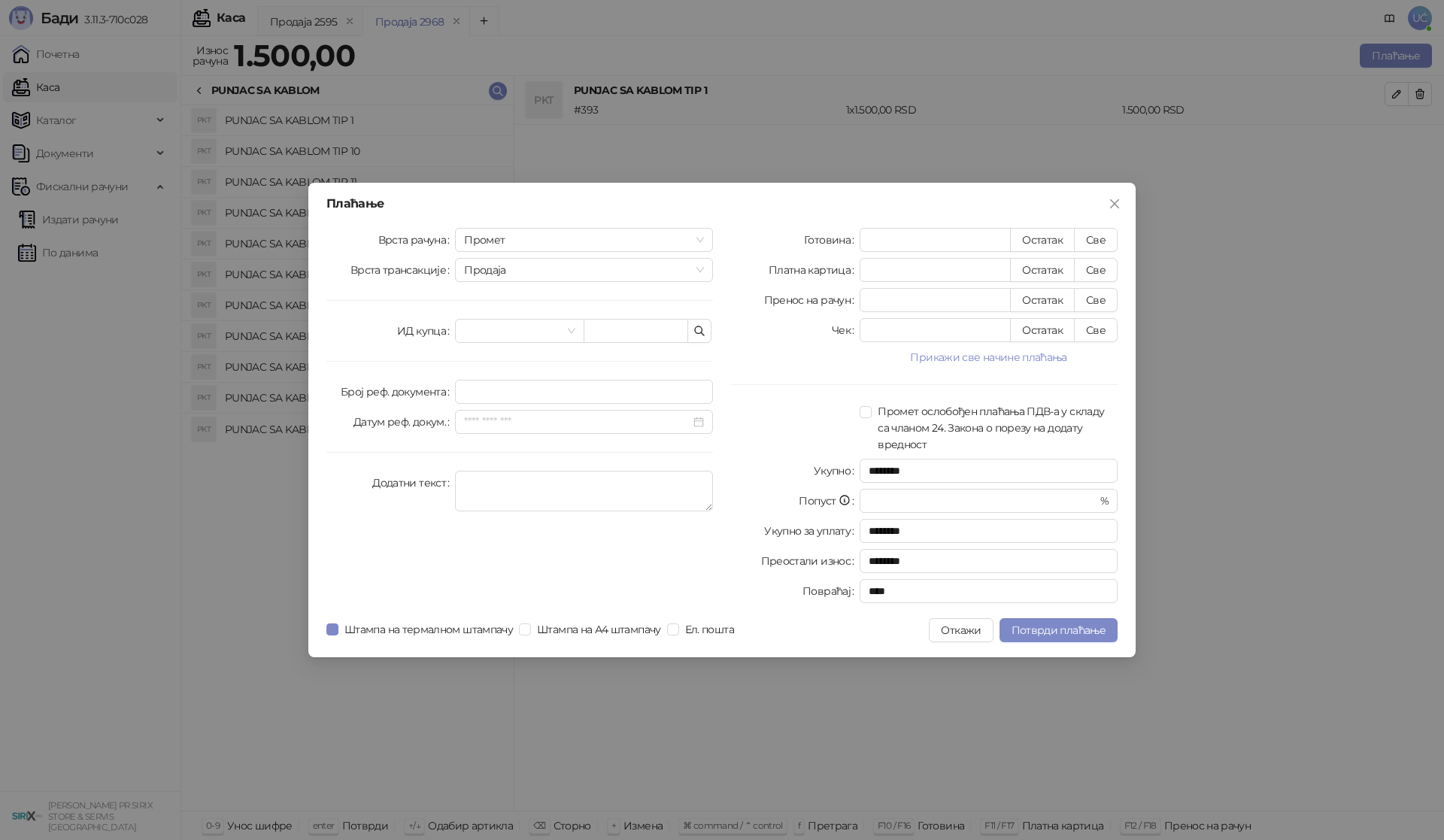
drag, startPoint x: 1099, startPoint y: 233, endPoint x: 1145, endPoint y: 370, distance: 144.5
click at [1100, 233] on button "Све" at bounding box center [1096, 240] width 44 height 24
type input "****"
click at [1062, 627] on span "Потврди плаћање" at bounding box center [1058, 630] width 94 height 14
